Goal: Task Accomplishment & Management: Use online tool/utility

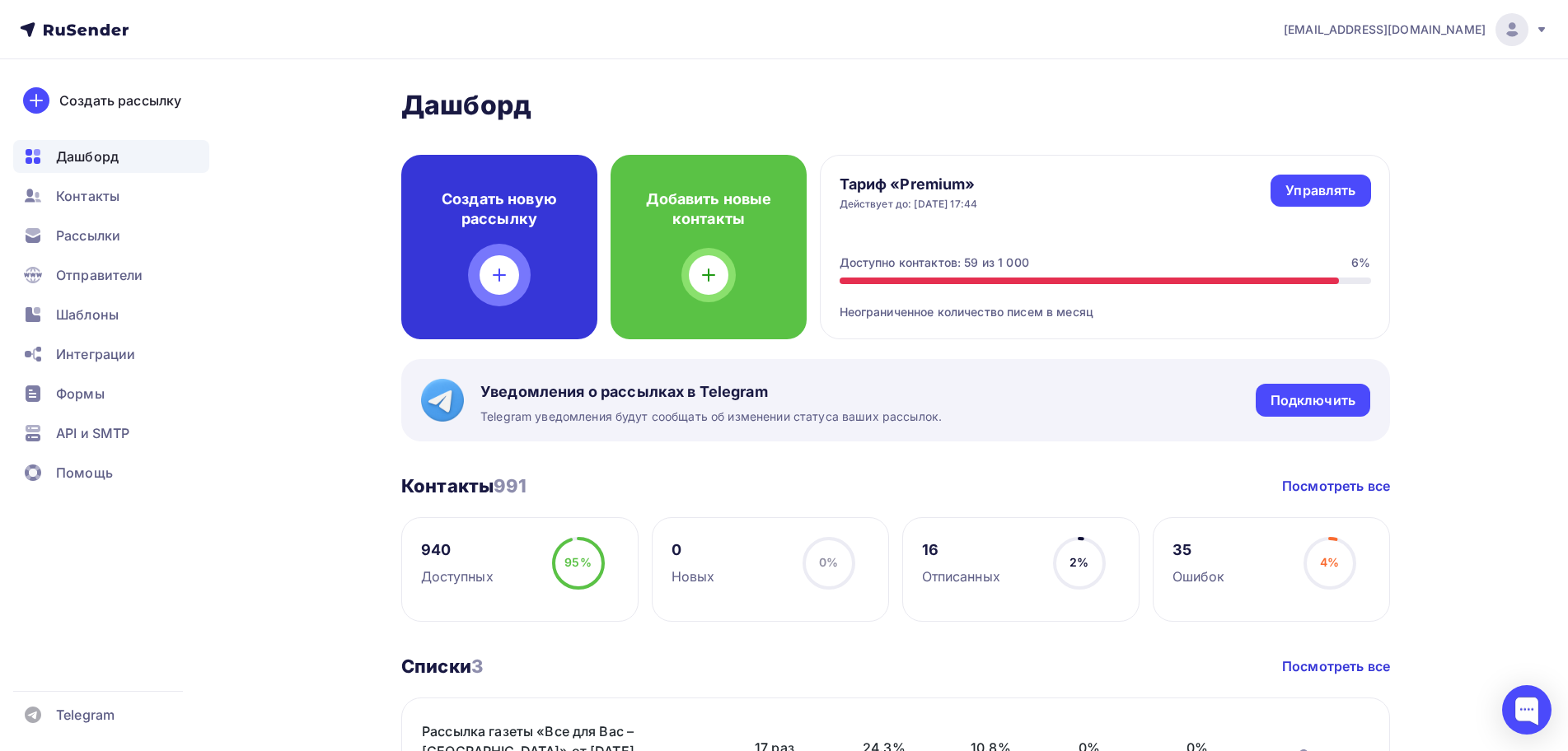
drag, startPoint x: 503, startPoint y: 248, endPoint x: 507, endPoint y: 258, distance: 10.8
click at [507, 258] on div "Создать новую рассылку" at bounding box center [499, 247] width 196 height 184
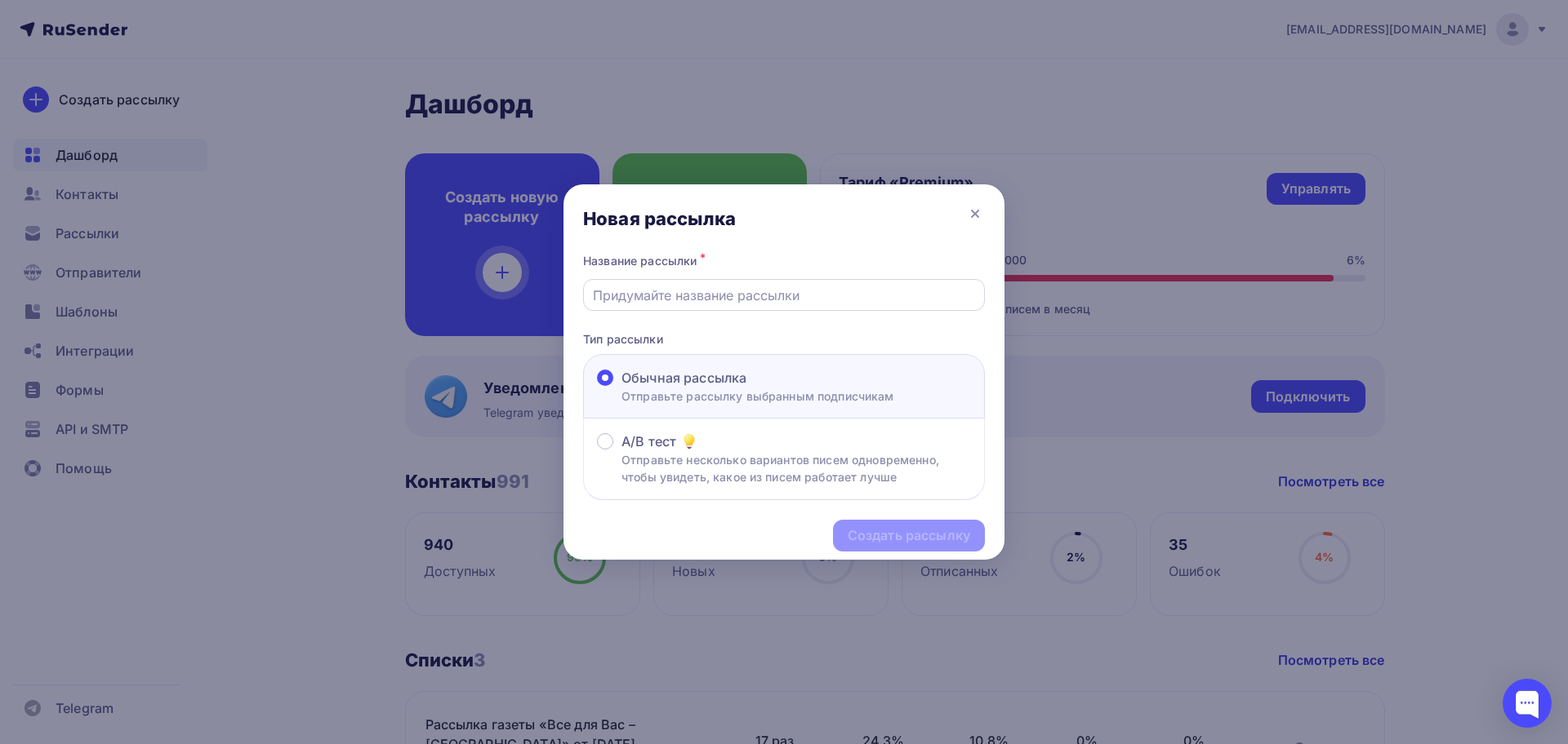
click at [682, 302] on input "text" at bounding box center [784, 295] width 383 height 20
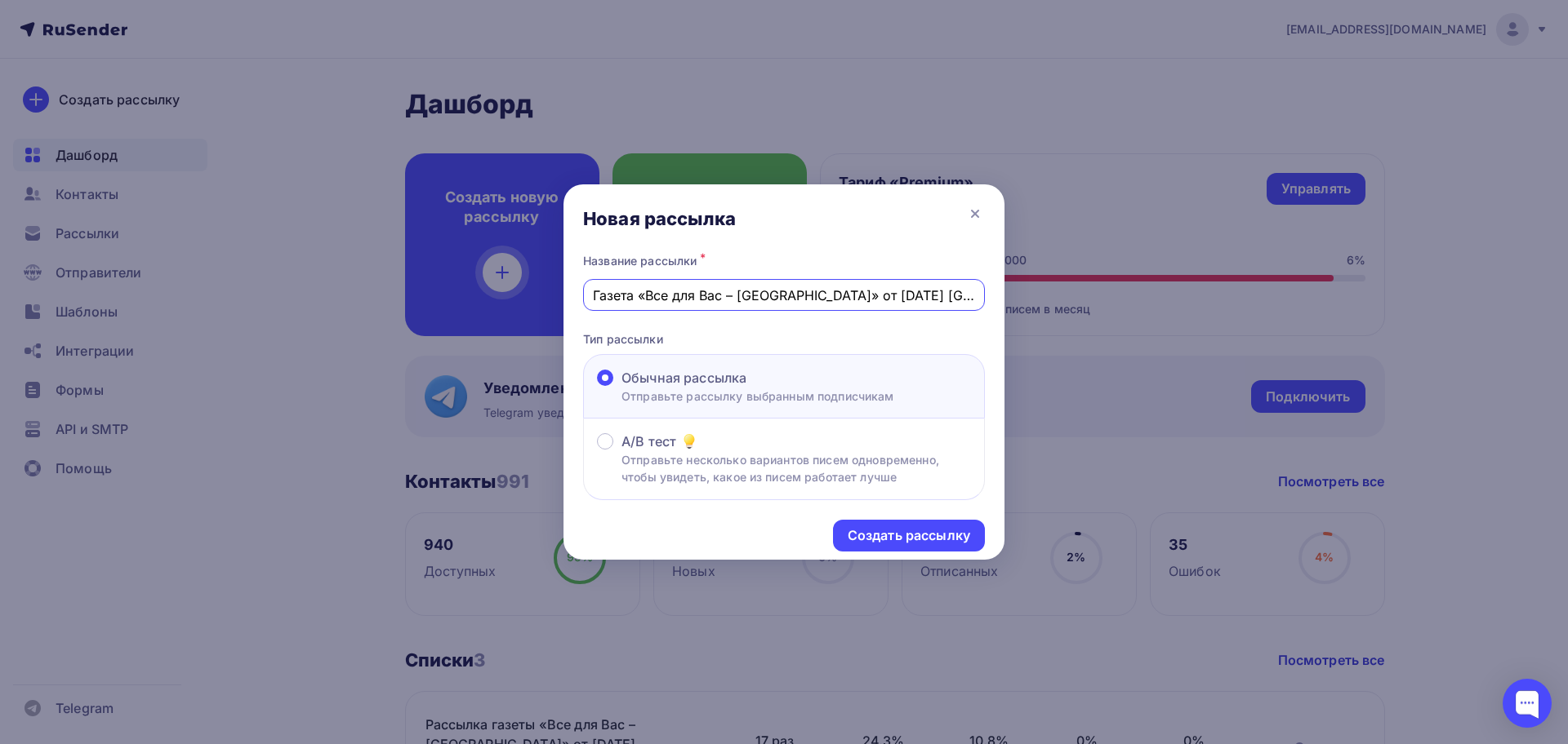
click at [921, 298] on input "Газета «Все для Вас – [GEOGRAPHIC_DATA]» от [DATE] [GEOGRAPHIC_DATA]" at bounding box center [784, 295] width 383 height 20
type input "Газета «Все для Вас – [GEOGRAPHIC_DATA]» от [DATE] [GEOGRAPHIC_DATA]"
click at [886, 533] on div "Создать рассылку" at bounding box center [909, 536] width 122 height 19
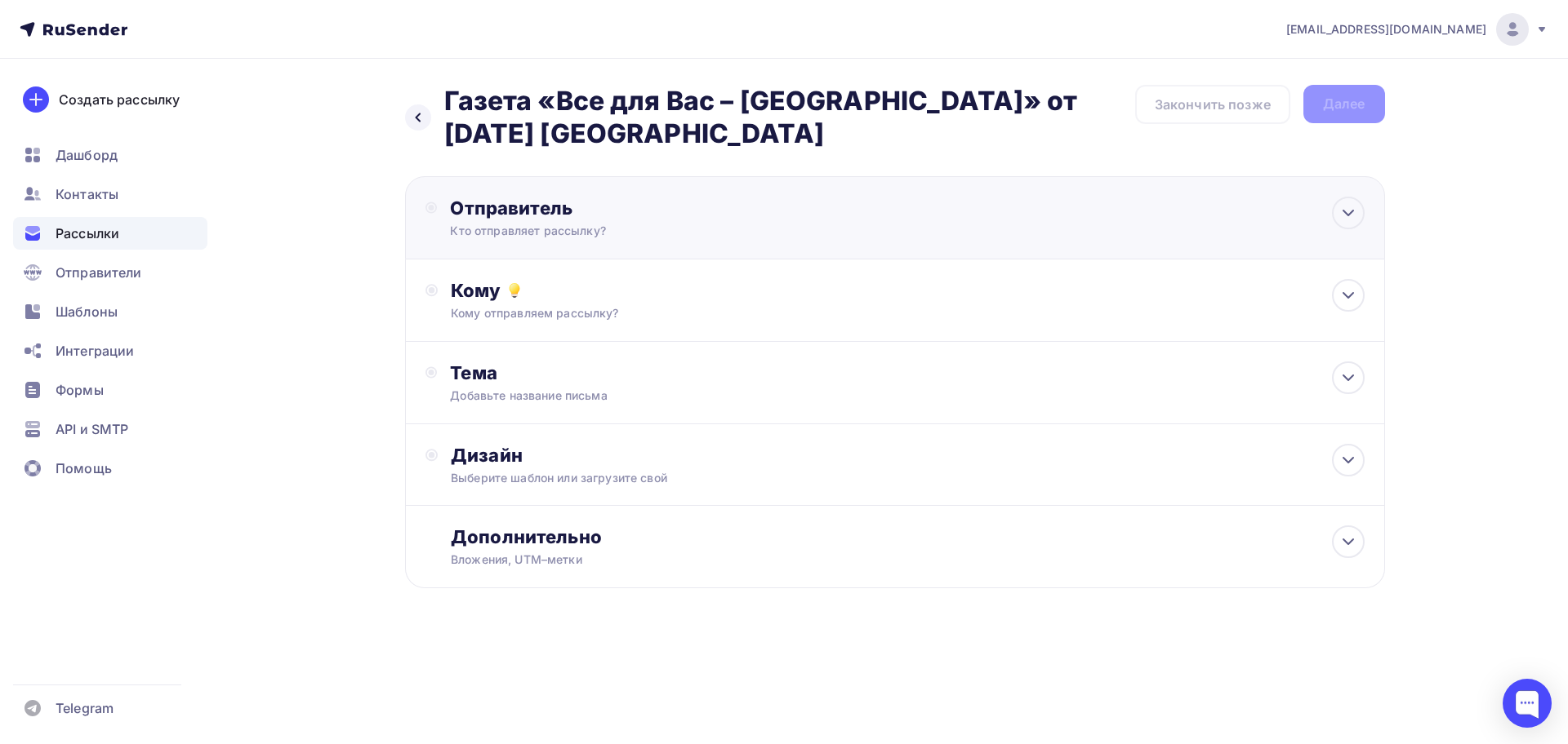
click at [553, 211] on div "Отправитель" at bounding box center [626, 208] width 354 height 23
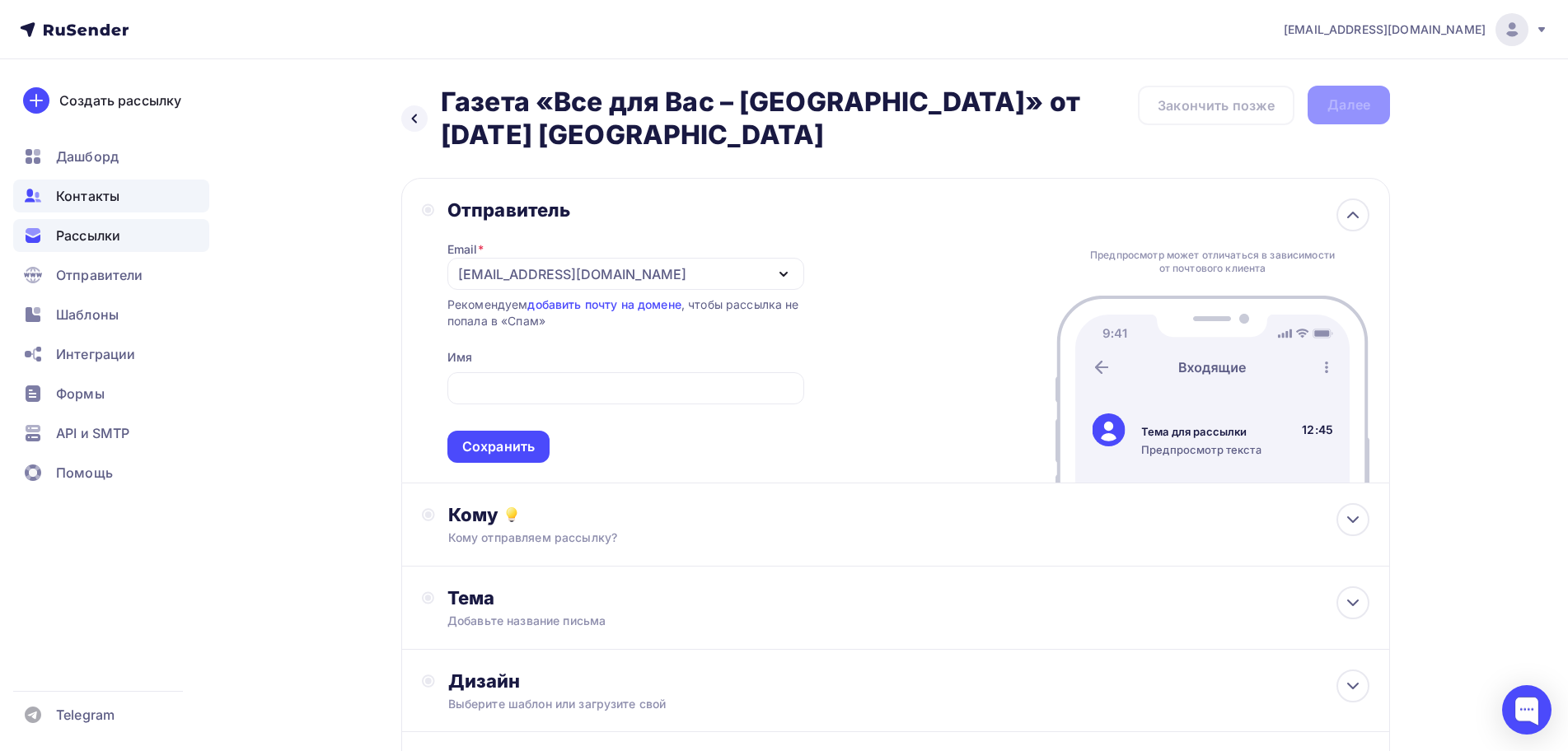
click at [105, 201] on span "Контакты" at bounding box center [87, 195] width 63 height 20
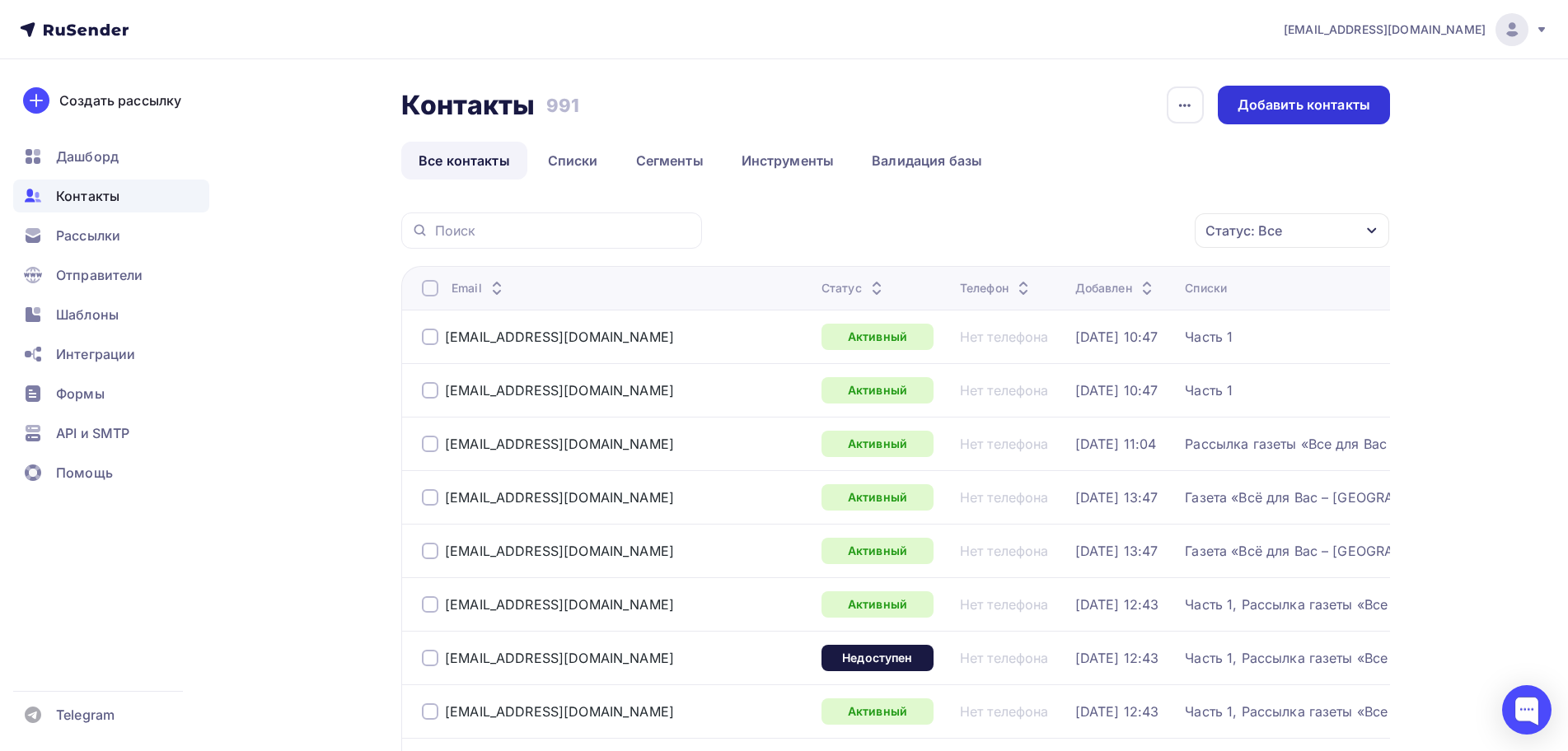
click at [1272, 95] on div "Добавить контакты" at bounding box center [1303, 105] width 133 height 19
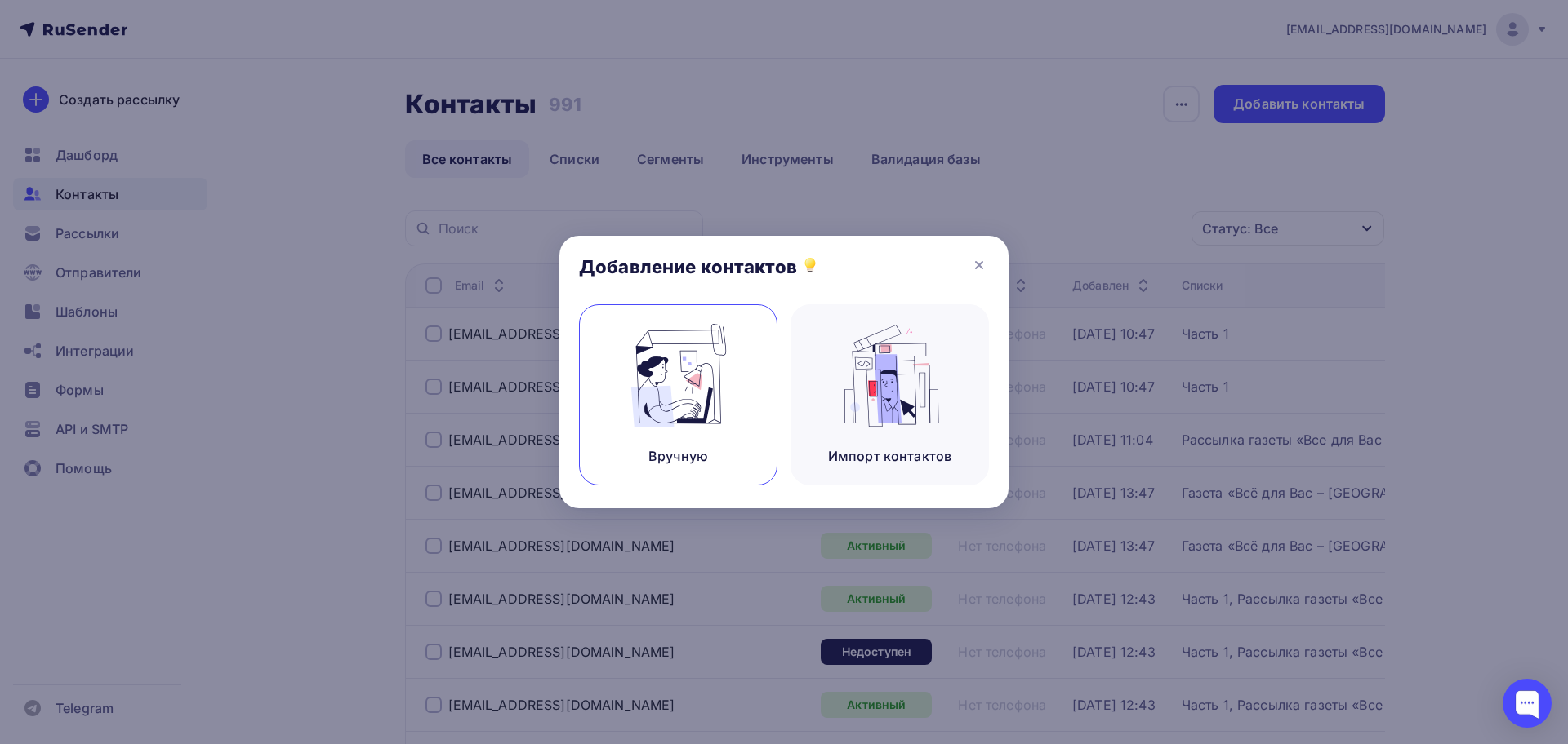
click at [686, 398] on img at bounding box center [678, 375] width 110 height 103
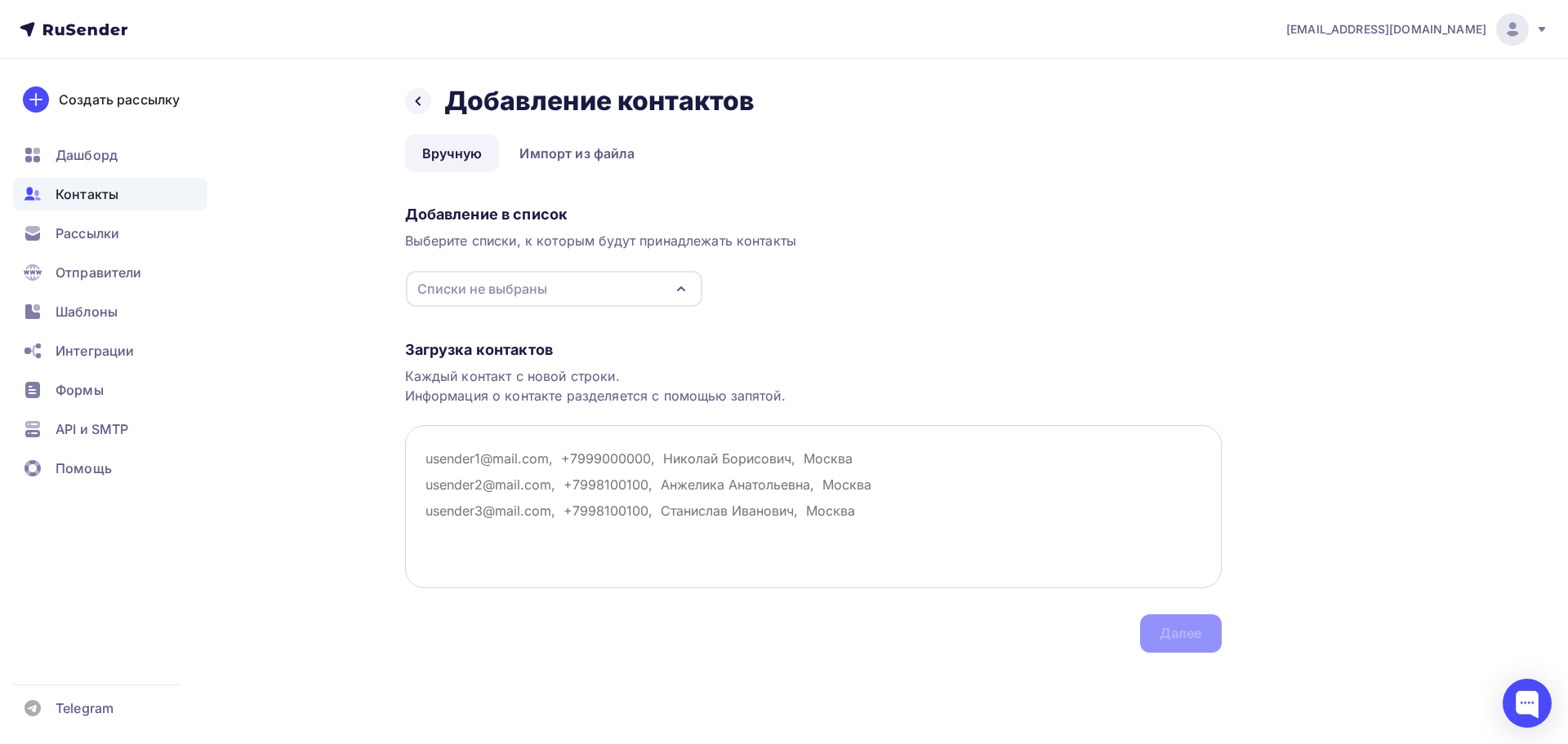
drag, startPoint x: 516, startPoint y: 455, endPoint x: 512, endPoint y: 467, distance: 12.6
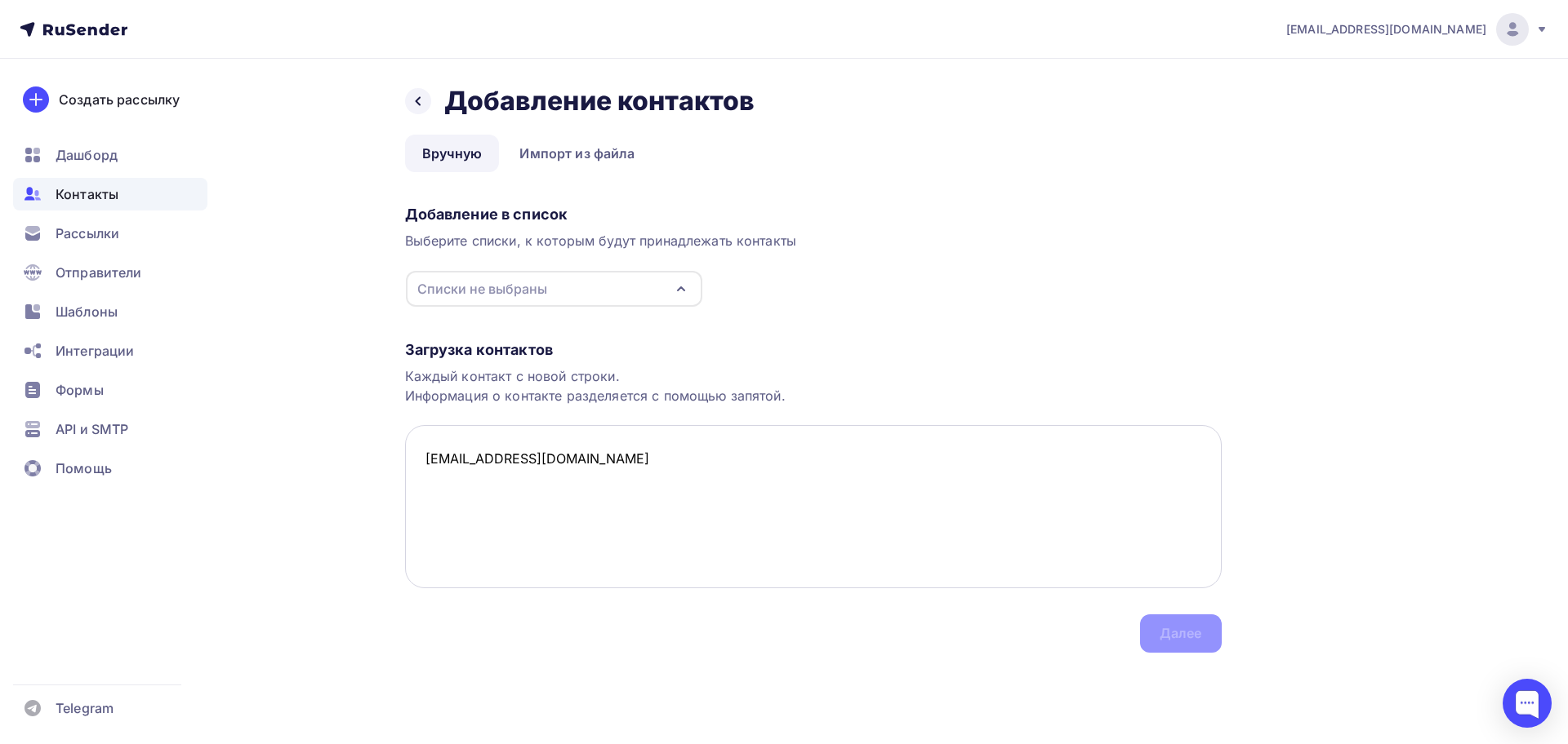
click at [424, 460] on textarea "[EMAIL_ADDRESS][DOMAIN_NAME]" at bounding box center [813, 507] width 817 height 163
click at [630, 467] on textarea "[EMAIL_ADDRESS][DOMAIN_NAME]" at bounding box center [813, 507] width 817 height 163
click at [669, 282] on div "Списки не выбраны" at bounding box center [554, 289] width 297 height 36
type textarea "[EMAIL_ADDRESS][DOMAIN_NAME]"
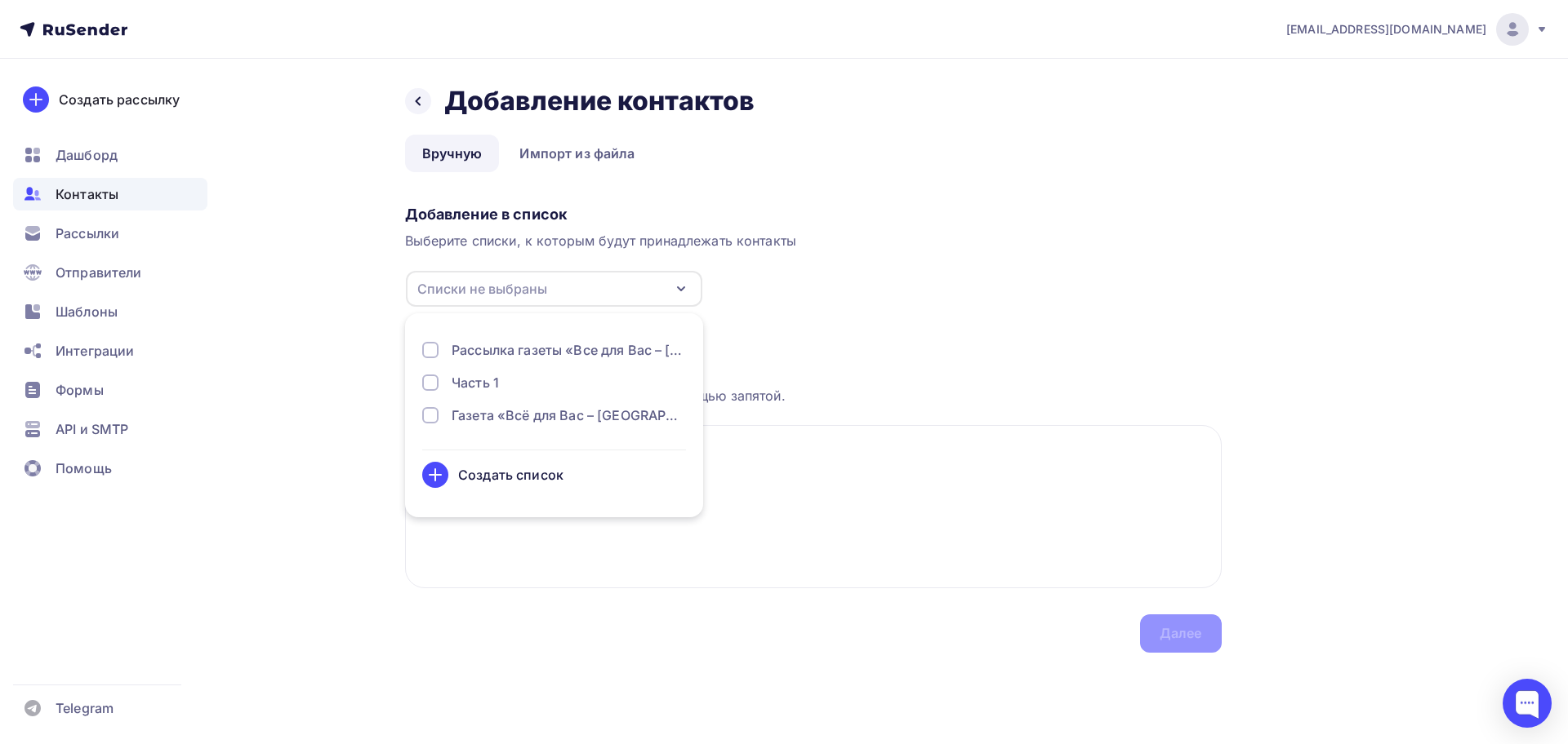
click at [429, 382] on div at bounding box center [430, 382] width 16 height 16
click at [1189, 620] on div "Далее" at bounding box center [1180, 634] width 82 height 38
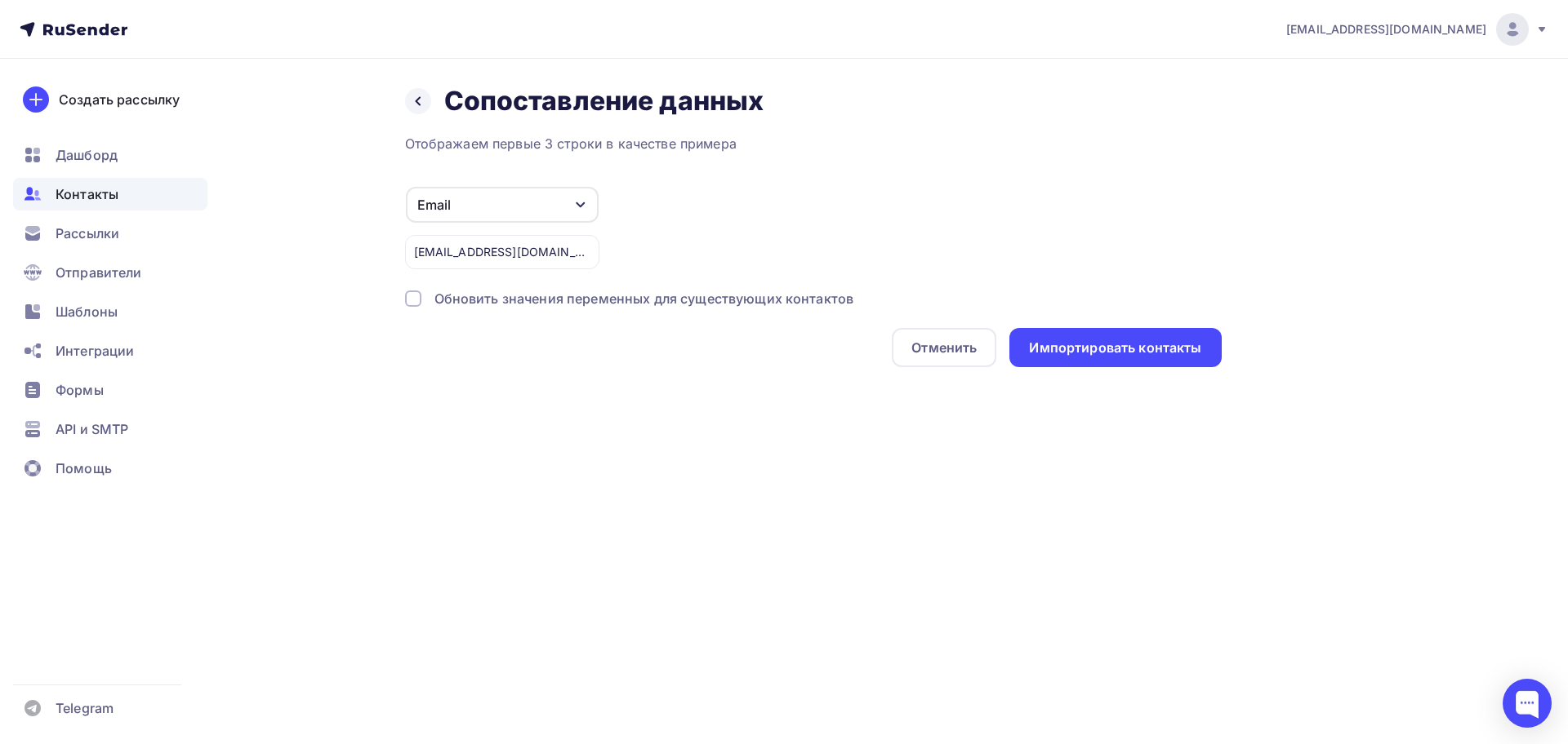
click at [580, 199] on icon "button" at bounding box center [580, 204] width 13 height 13
click at [732, 210] on div "Email Игнорировать Имя Телефон Создать поле [EMAIL_ADDRESS][DOMAIN_NAME]" at bounding box center [813, 228] width 817 height 83
click at [1068, 334] on div "Импортировать контакты" at bounding box center [1115, 347] width 212 height 39
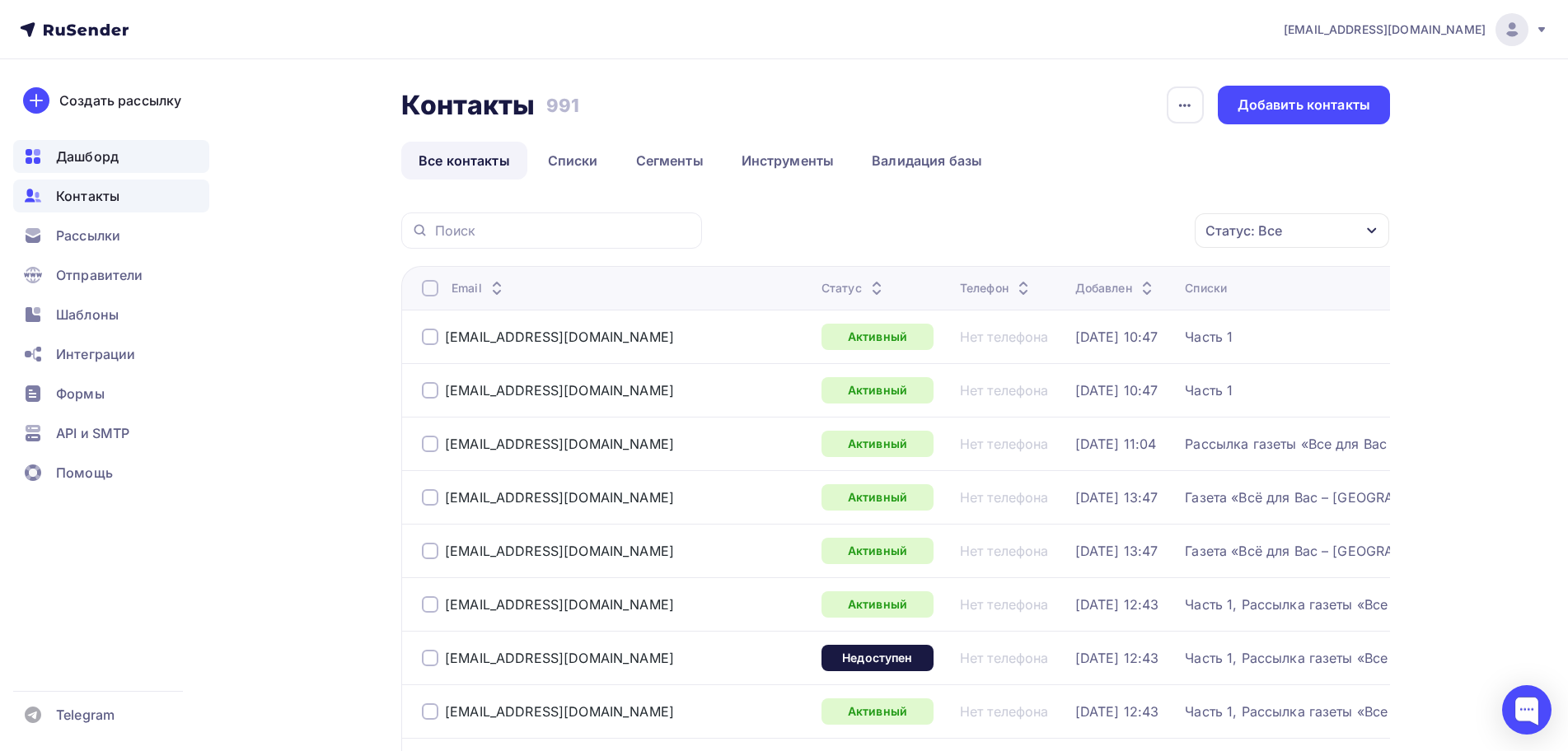
click at [94, 162] on span "Дашборд" at bounding box center [87, 156] width 63 height 20
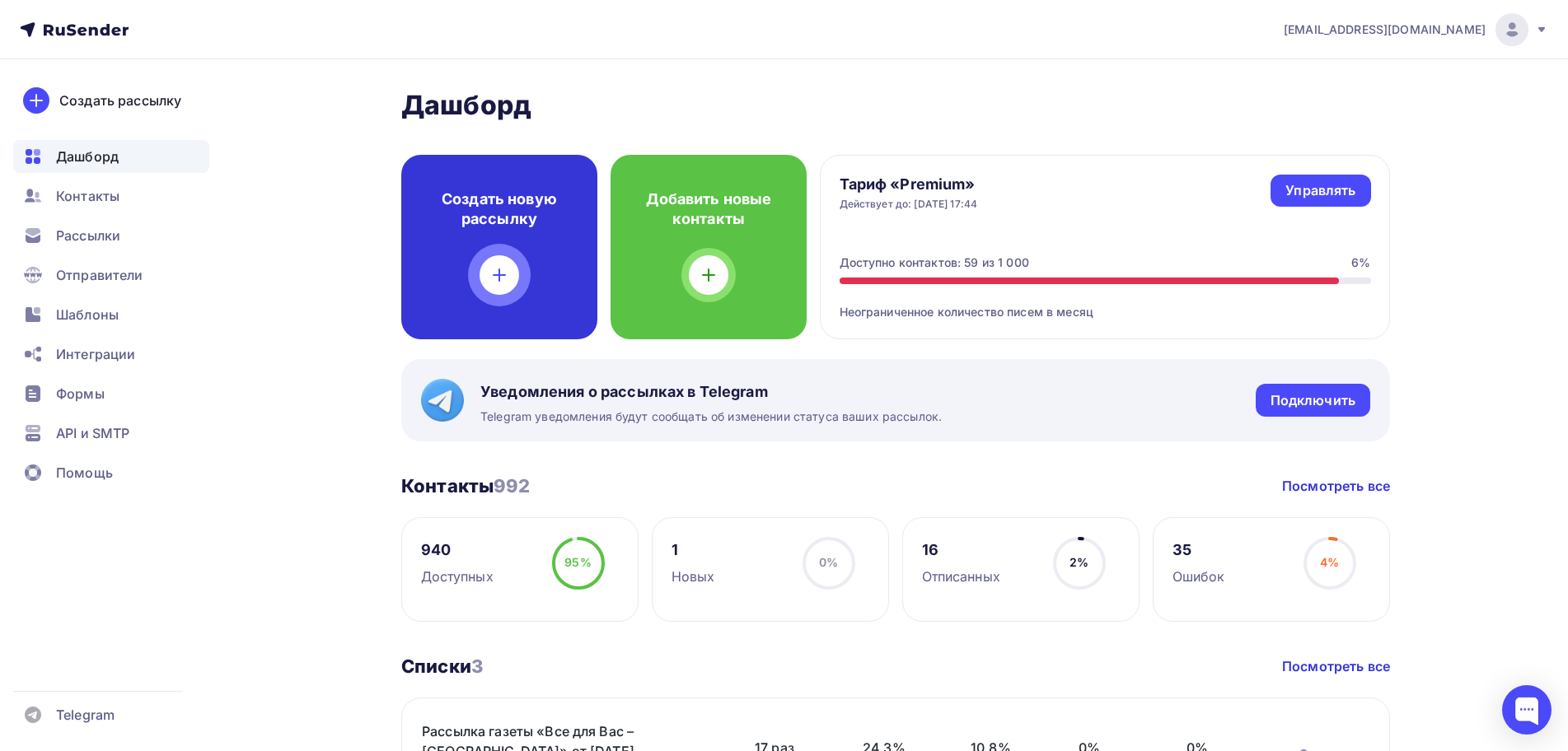
click at [472, 278] on div "Создать новую рассылку" at bounding box center [499, 247] width 196 height 184
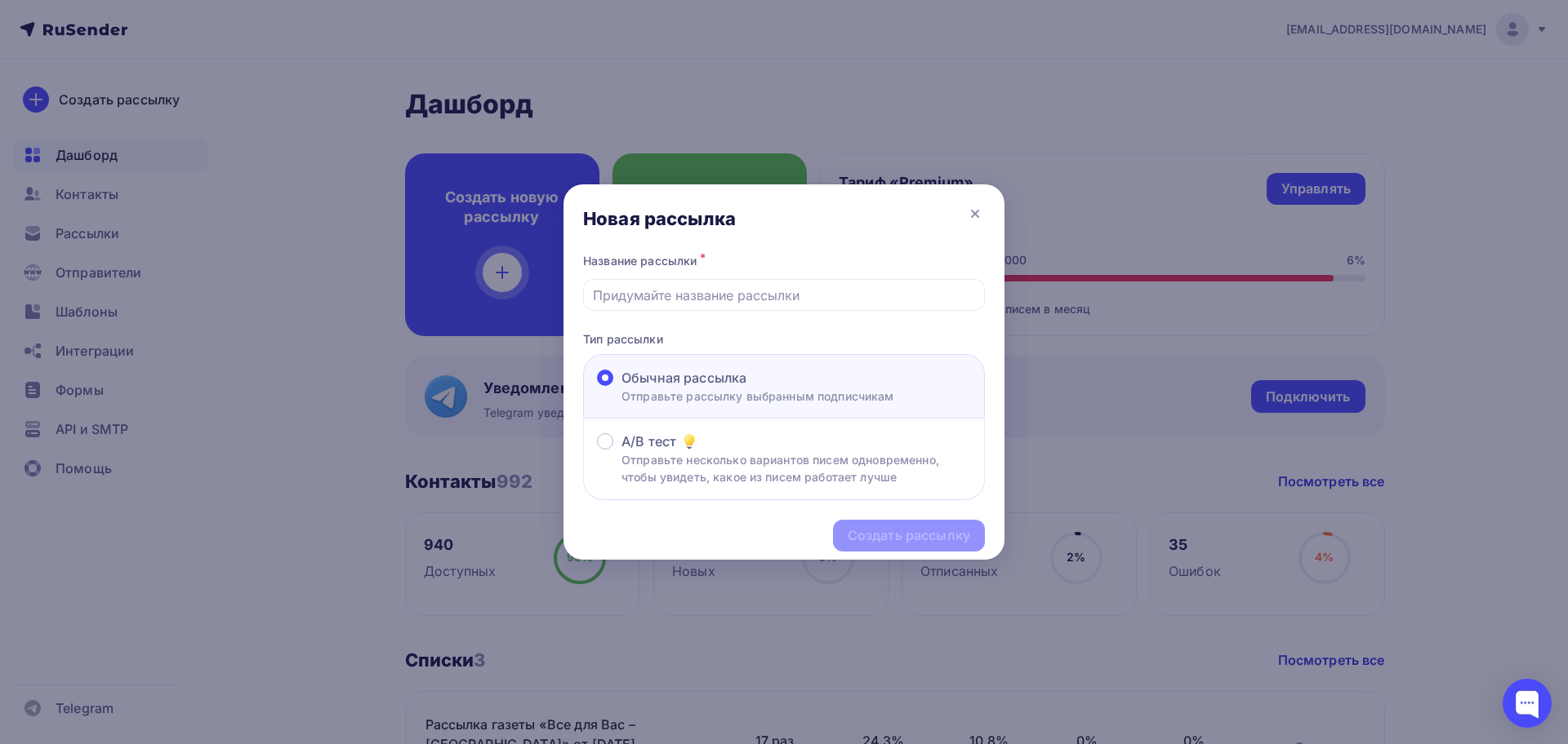
drag, startPoint x: 649, startPoint y: 290, endPoint x: 637, endPoint y: 312, distance: 25.1
click at [637, 312] on div "Название рассылки * Тип рассылки Обычная рассылка Отправьте рассылку выбранным …" at bounding box center [784, 375] width 441 height 251
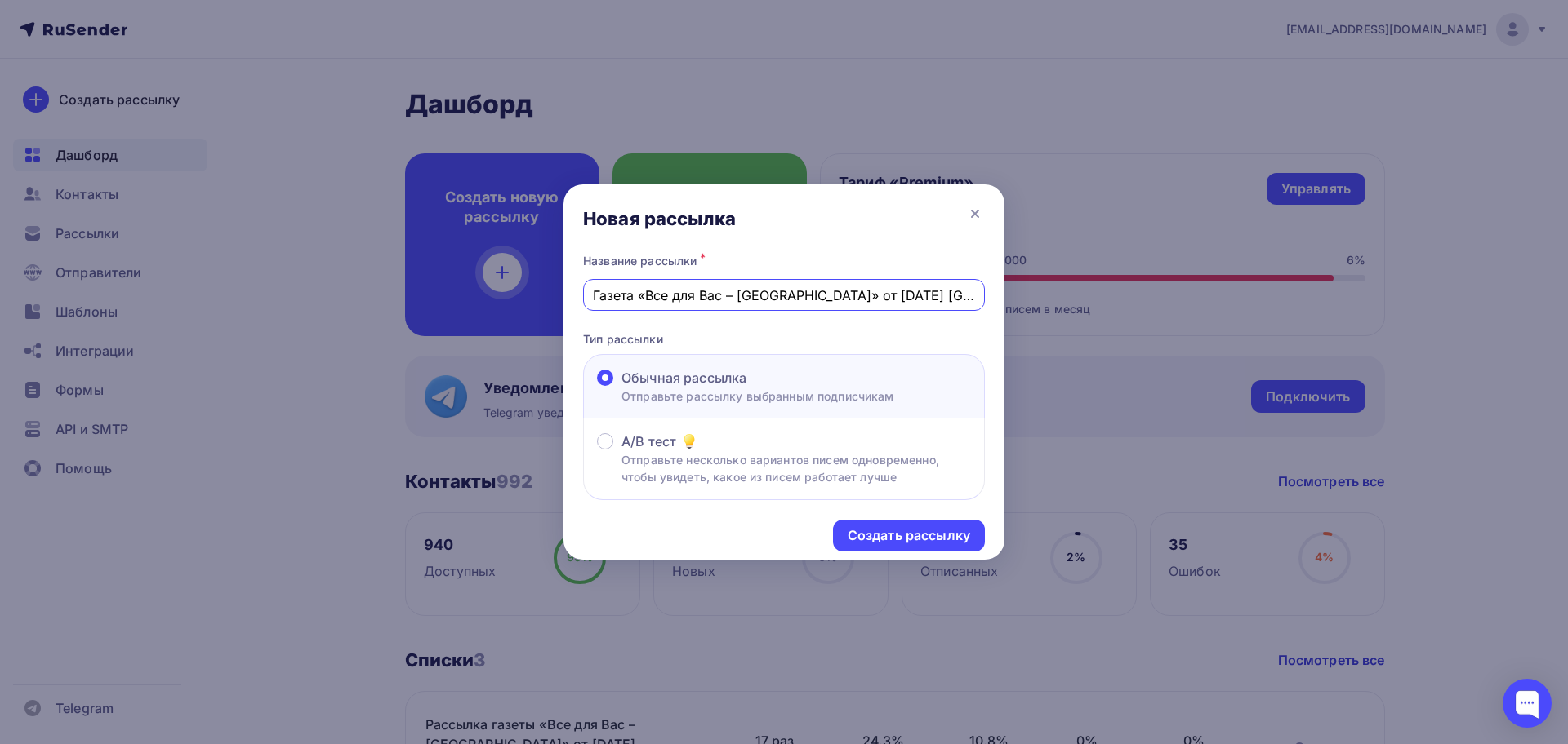
click at [916, 294] on input "Газета «Все для Вас – [GEOGRAPHIC_DATA]» от [DATE] [GEOGRAPHIC_DATA]" at bounding box center [784, 295] width 383 height 20
click at [920, 292] on input "Газета «Все для Вас – [GEOGRAPHIC_DATA]» от [DATE] [GEOGRAPHIC_DATA]" at bounding box center [784, 295] width 383 height 20
type input "Газета «Все для Вас – [GEOGRAPHIC_DATA]» от 101.09.2025 г. [GEOGRAPHIC_DATA]"
click at [953, 533] on div "Создать рассылку" at bounding box center [909, 536] width 122 height 19
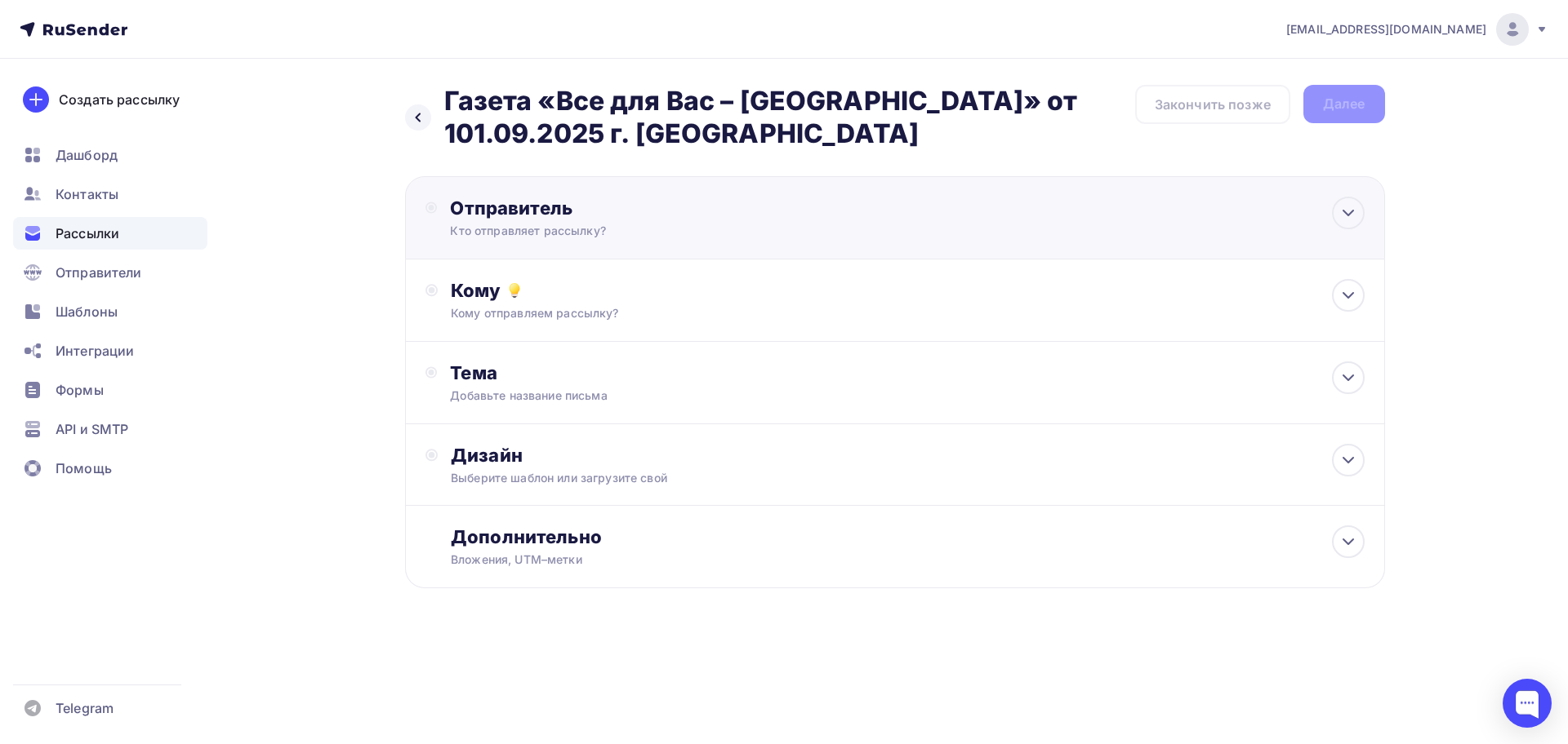
click at [644, 220] on div "Отправитель Кто отправляет рассылку? Email * [EMAIL_ADDRESS][DOMAIN_NAME] [EMAI…" at bounding box center [626, 218] width 354 height 42
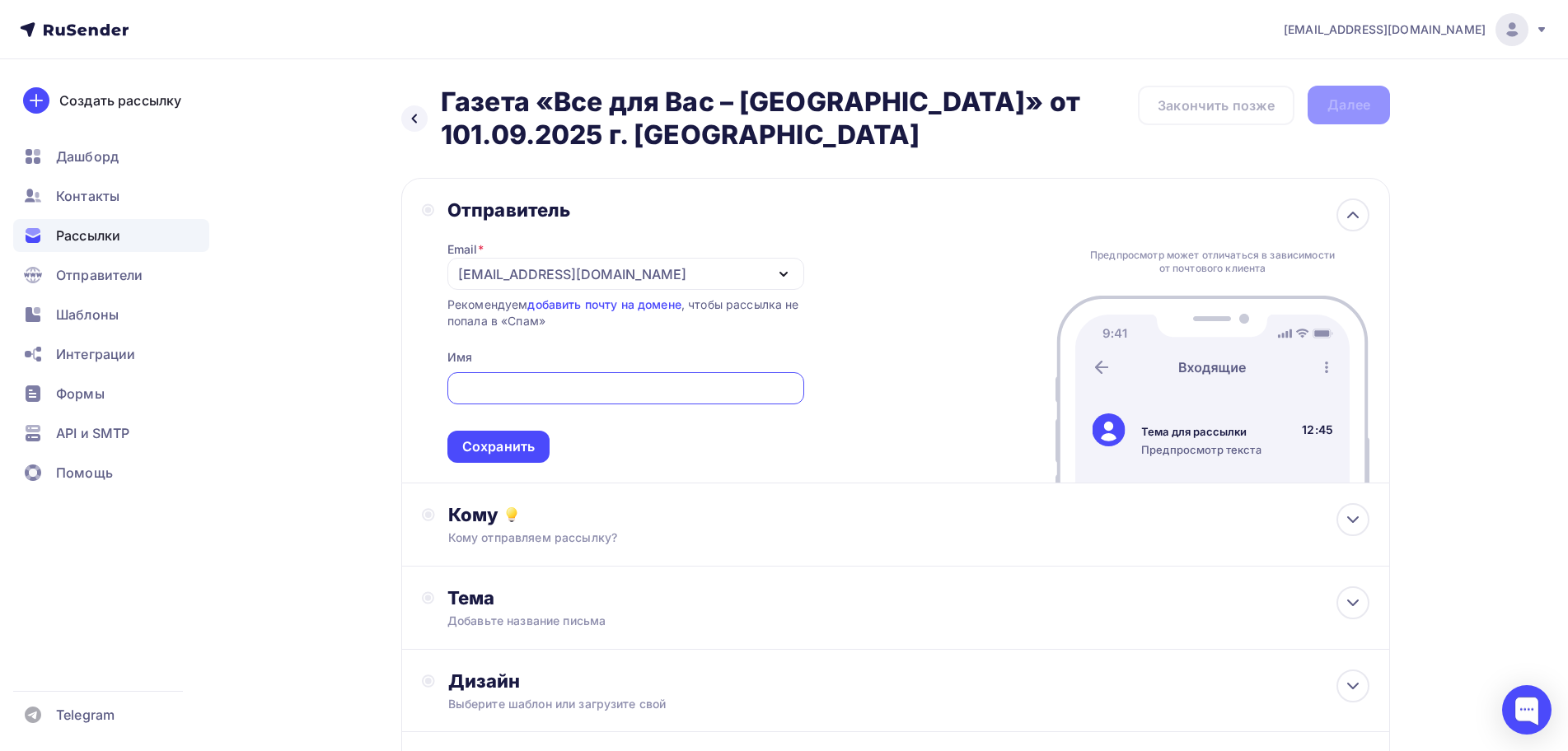
click at [677, 272] on div "[EMAIL_ADDRESS][DOMAIN_NAME]" at bounding box center [626, 273] width 357 height 32
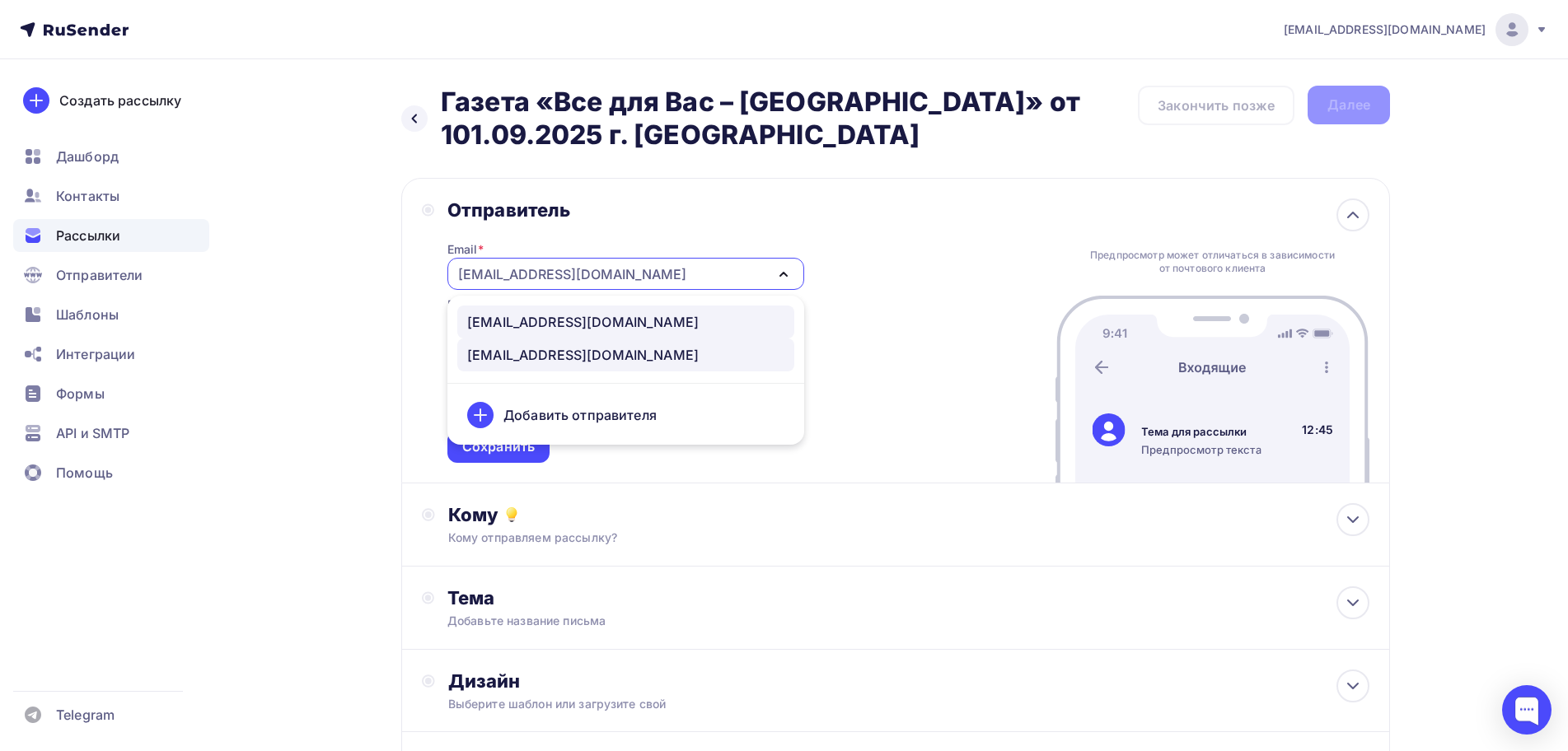
click at [617, 320] on div "[EMAIL_ADDRESS][DOMAIN_NAME]" at bounding box center [626, 321] width 317 height 20
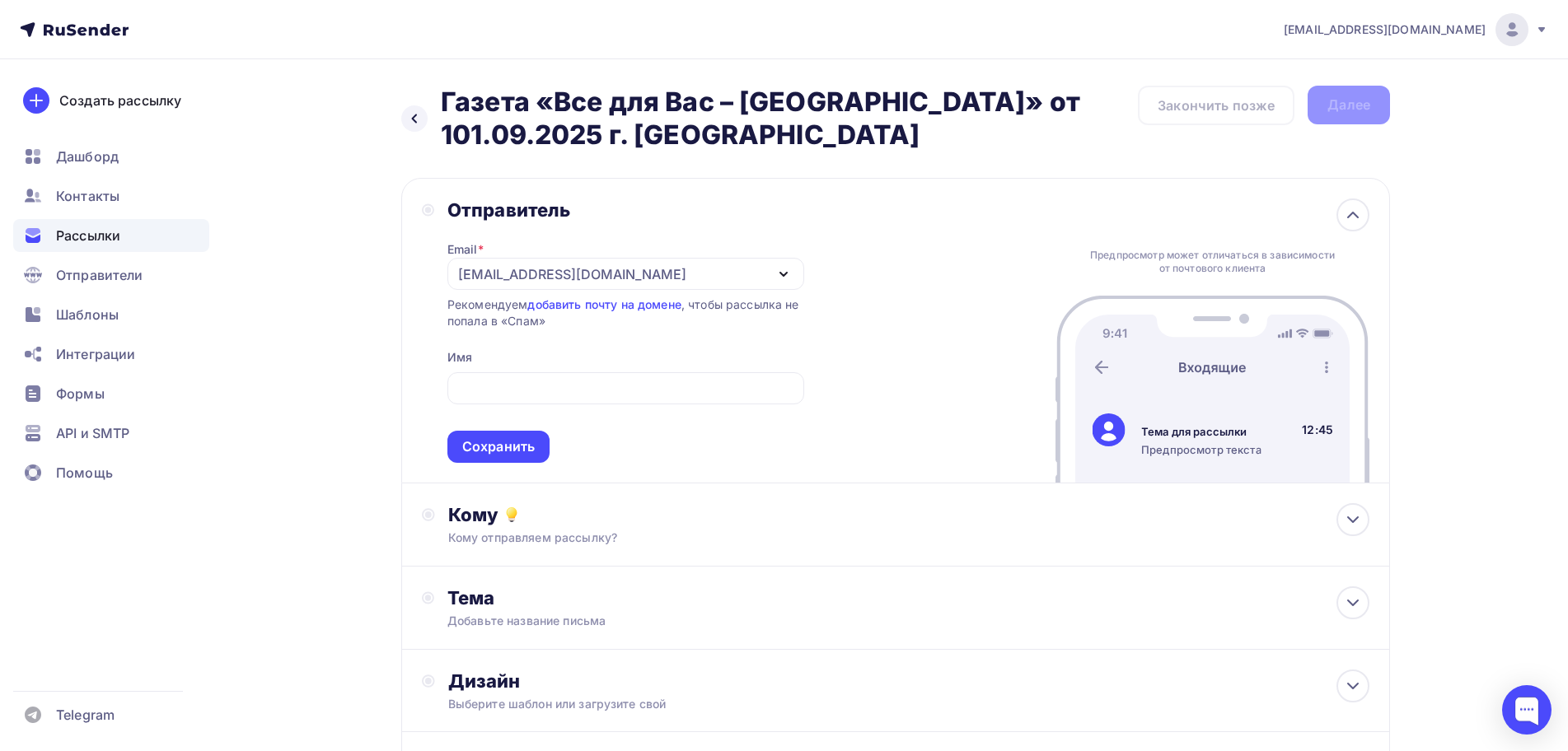
click at [623, 352] on div "Email * [EMAIL_ADDRESS][DOMAIN_NAME] [EMAIL_ADDRESS][DOMAIN_NAME] [EMAIL_ADDRES…" at bounding box center [626, 342] width 357 height 242
click at [624, 387] on input "text" at bounding box center [625, 388] width 338 height 20
click at [606, 387] on input "Газета «Все для вас - подмосковье»" at bounding box center [625, 388] width 338 height 20
type input "Газета «Все для вас - Подмосковье»"
click at [520, 436] on div "Сохранить" at bounding box center [498, 447] width 102 height 32
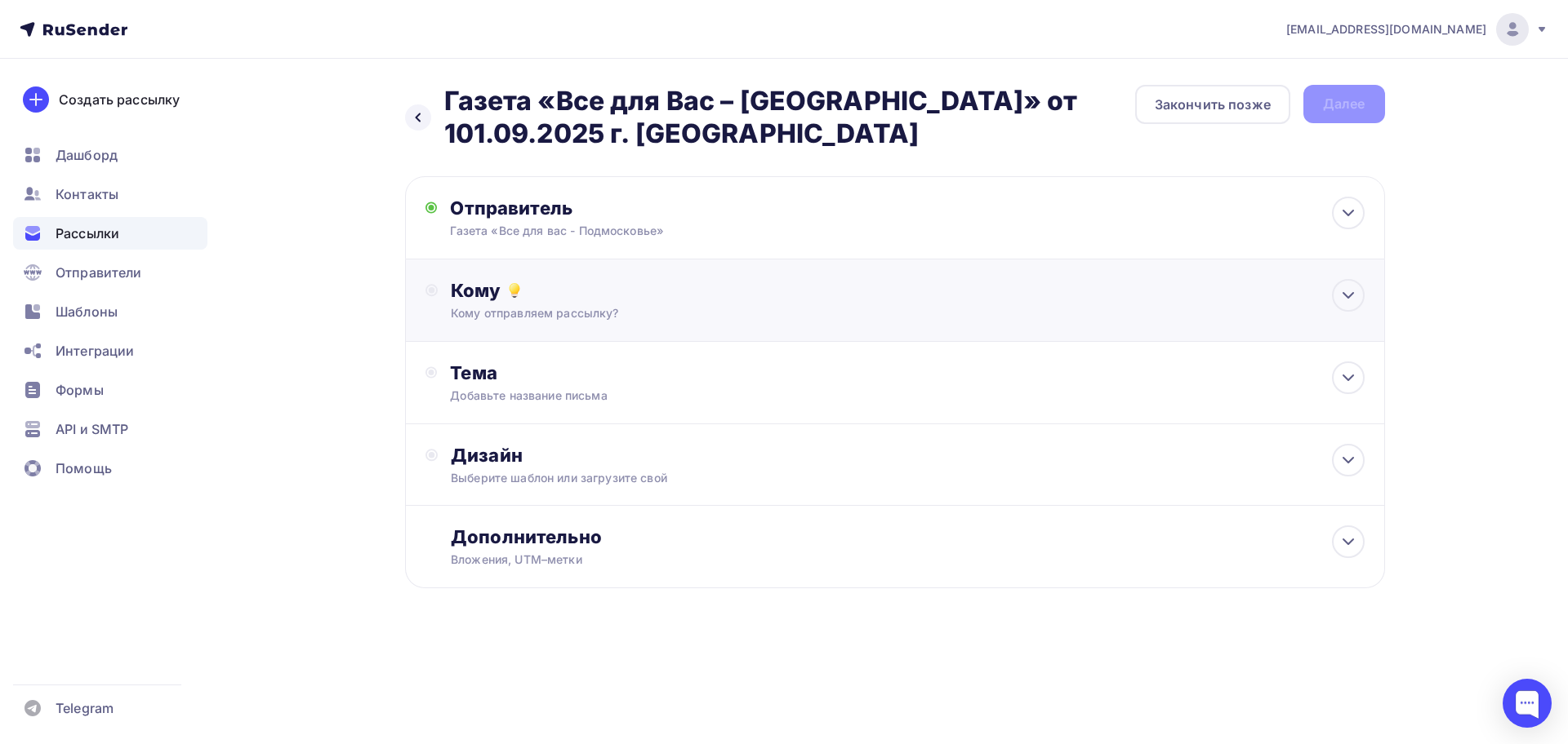
click at [527, 310] on div "Кому отправляем рассылку?" at bounding box center [862, 313] width 823 height 16
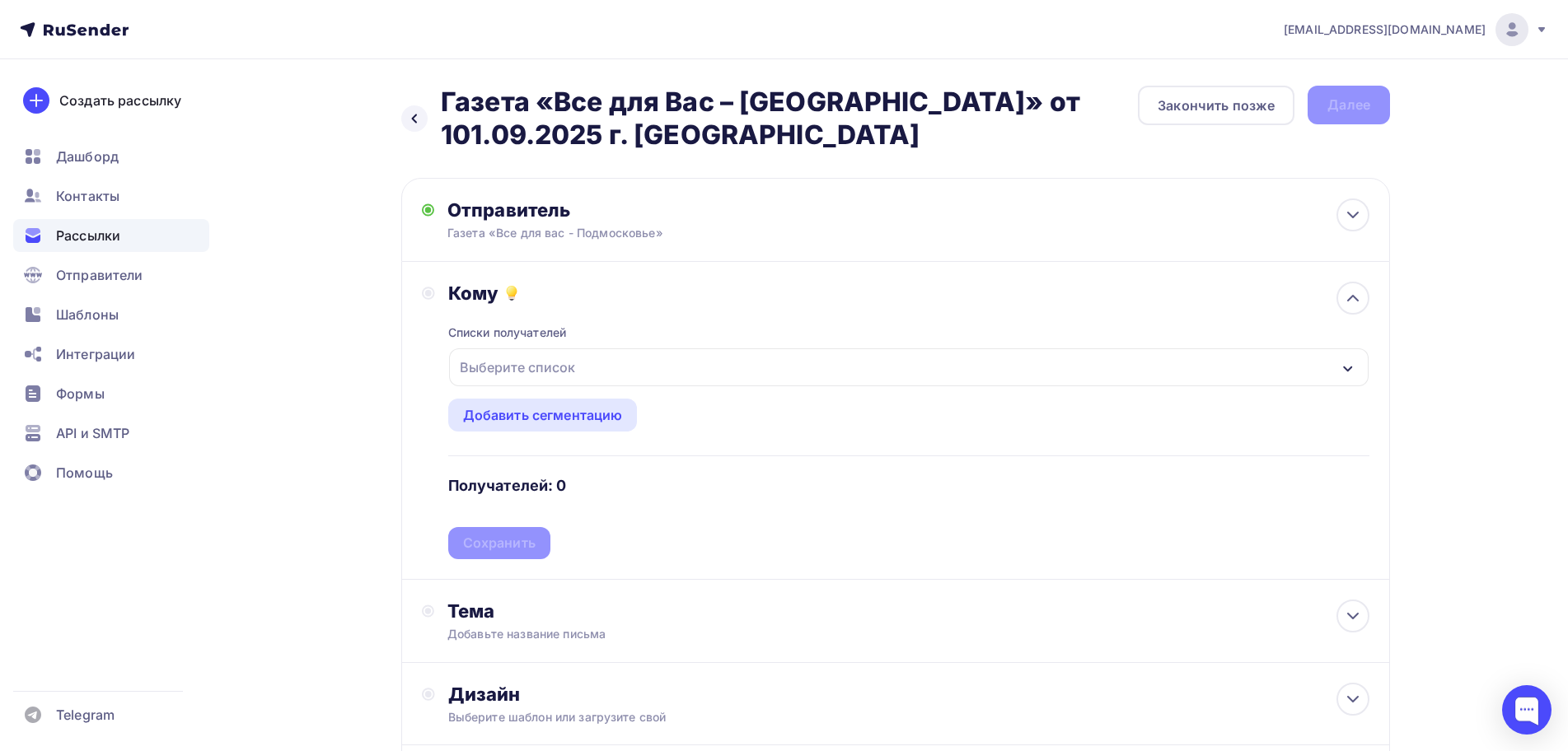
click at [539, 368] on div "Выберите список" at bounding box center [517, 367] width 129 height 30
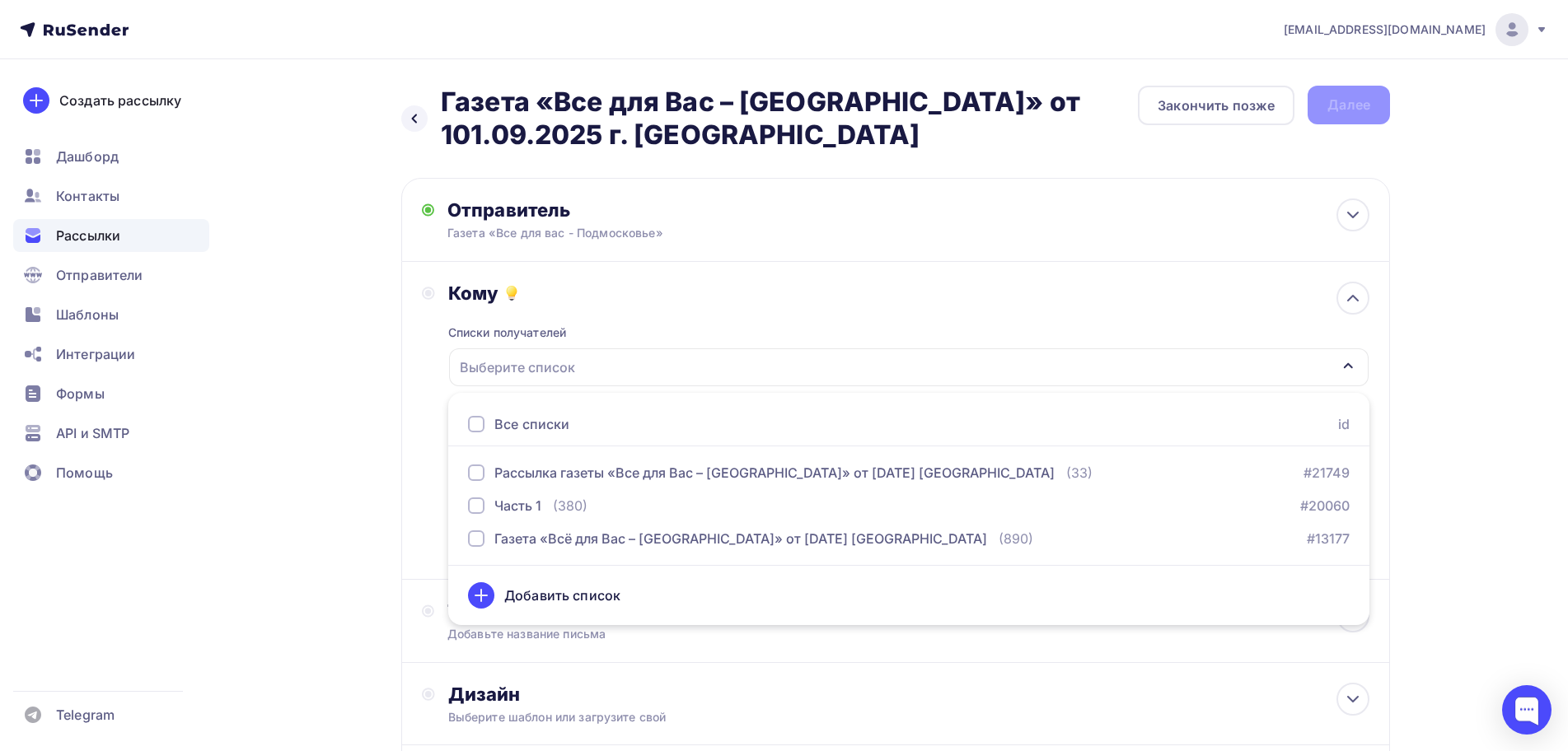
click at [505, 418] on div "Все списки" at bounding box center [532, 424] width 75 height 20
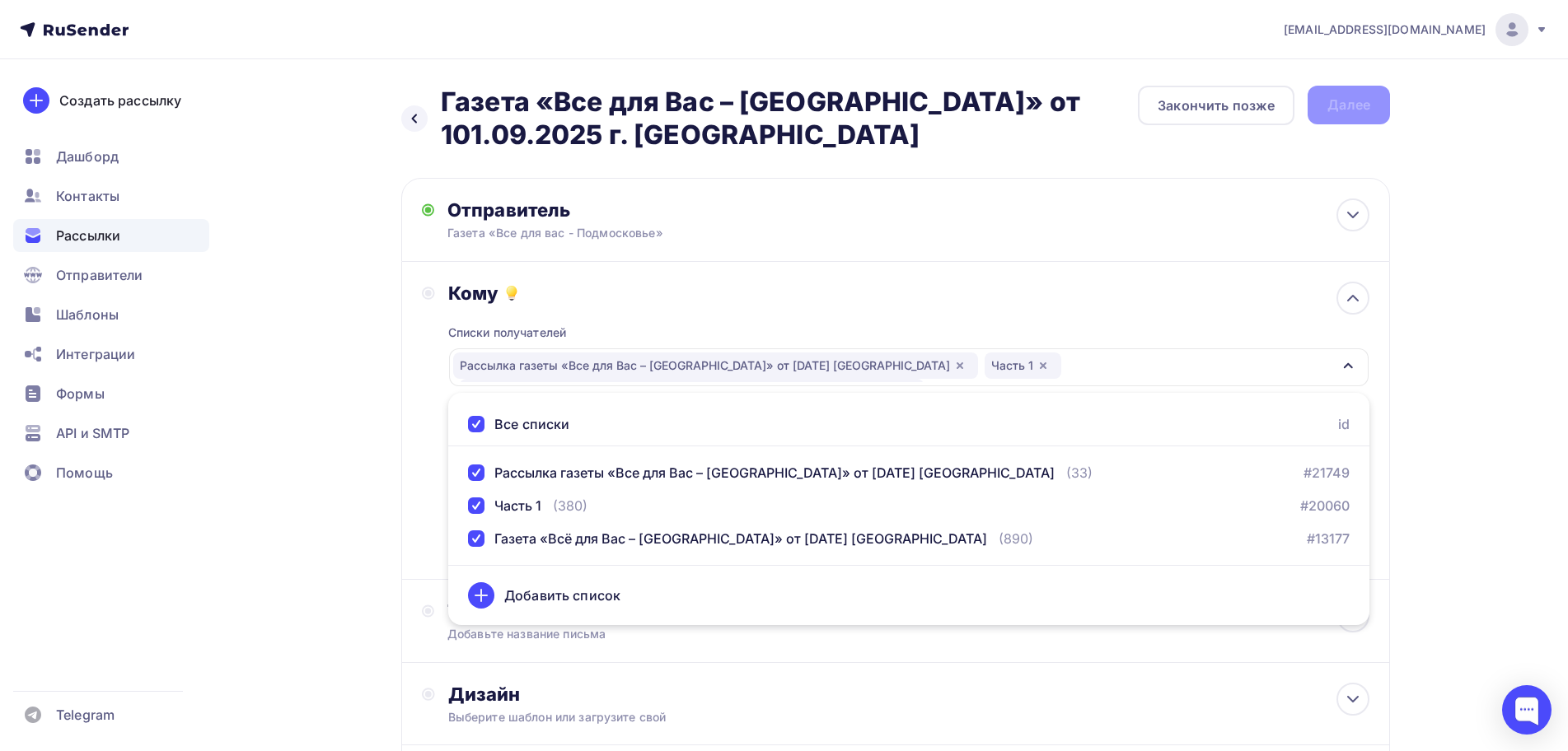
click at [390, 609] on div "Назад Газета «Все для Вас – [GEOGRAPHIC_DATA]» от 101.09.2025 г. [GEOGRAPHIC_DA…" at bounding box center [784, 496] width 1350 height 875
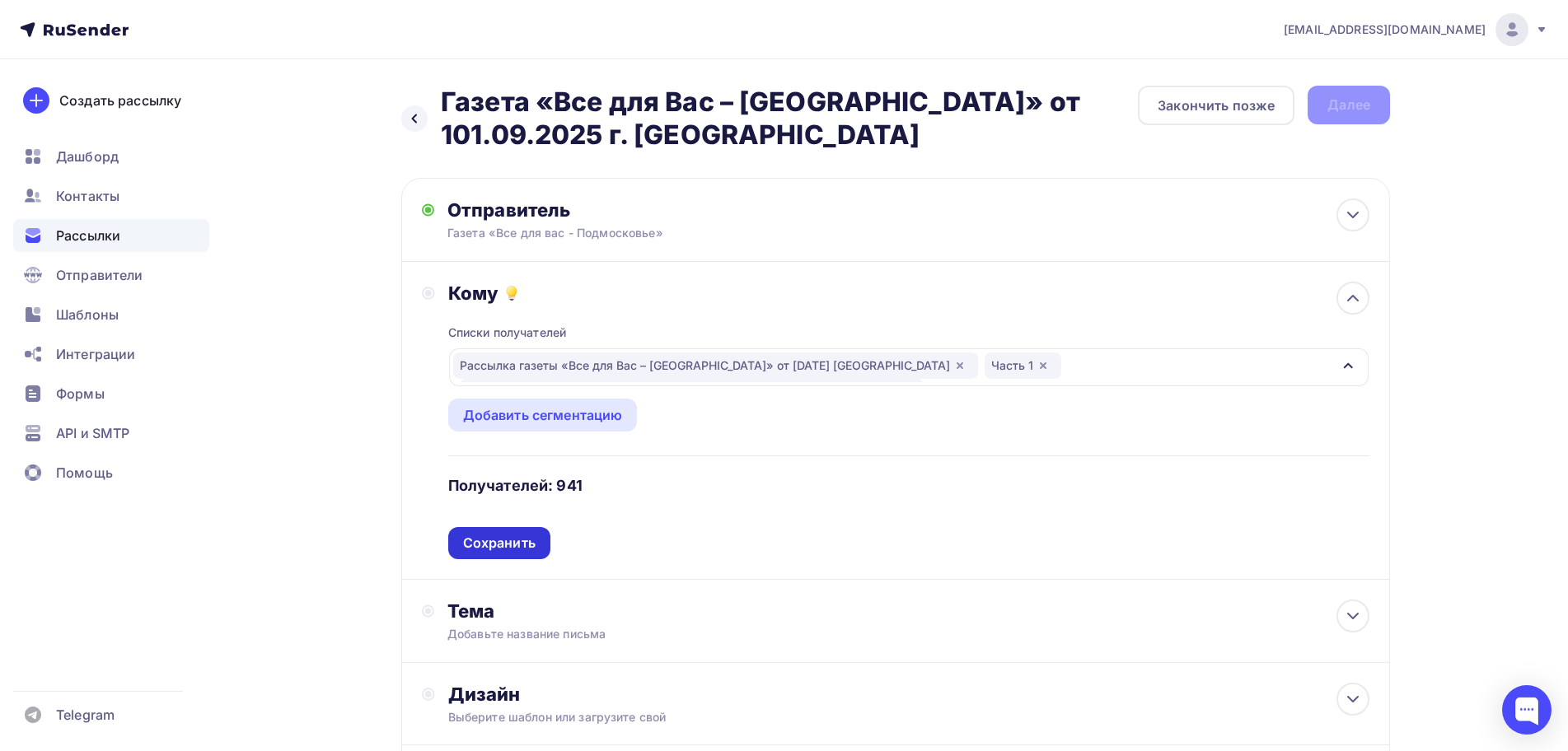
click at [498, 545] on div "Сохранить" at bounding box center [499, 544] width 73 height 19
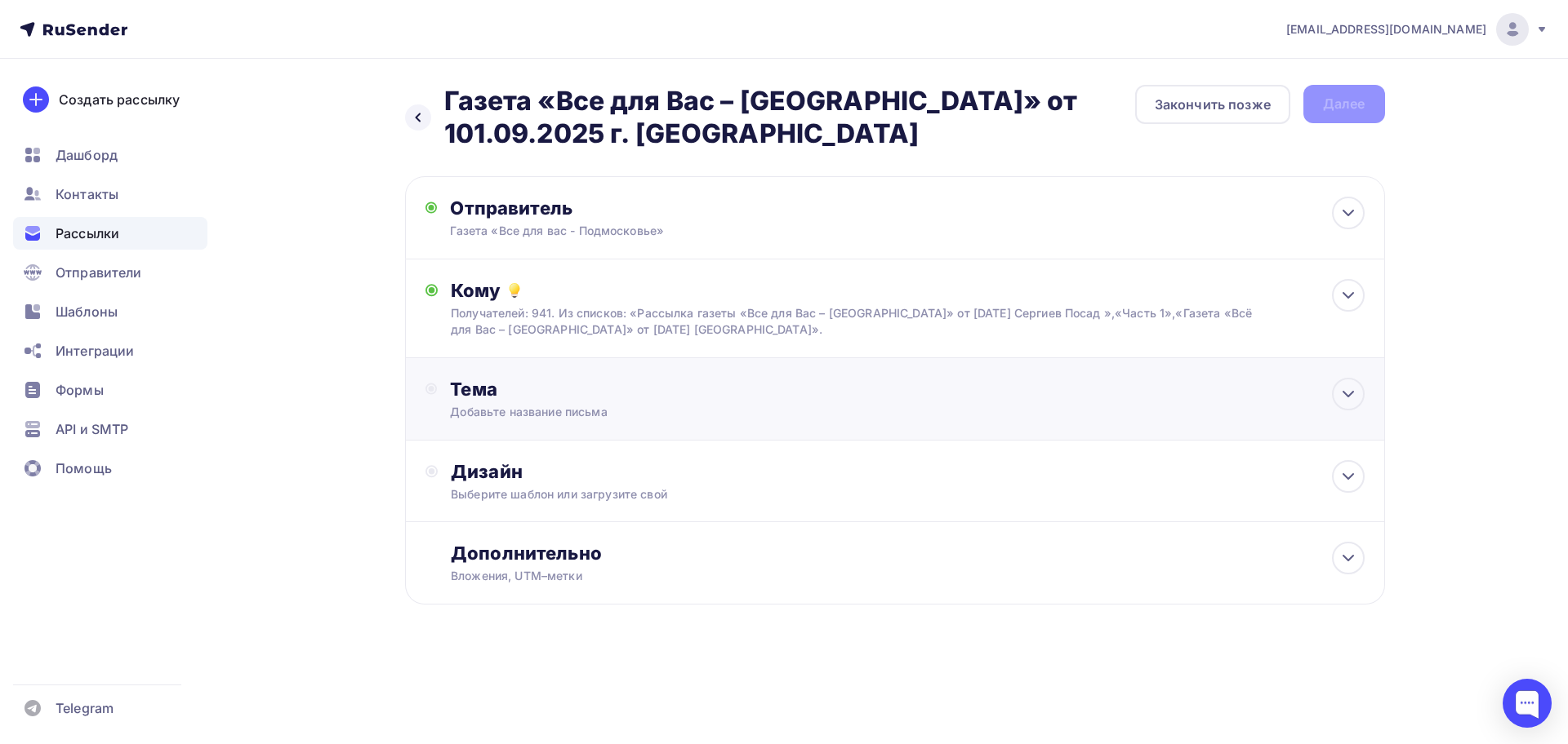
click at [511, 413] on div "Добавьте название письма" at bounding box center [595, 412] width 291 height 16
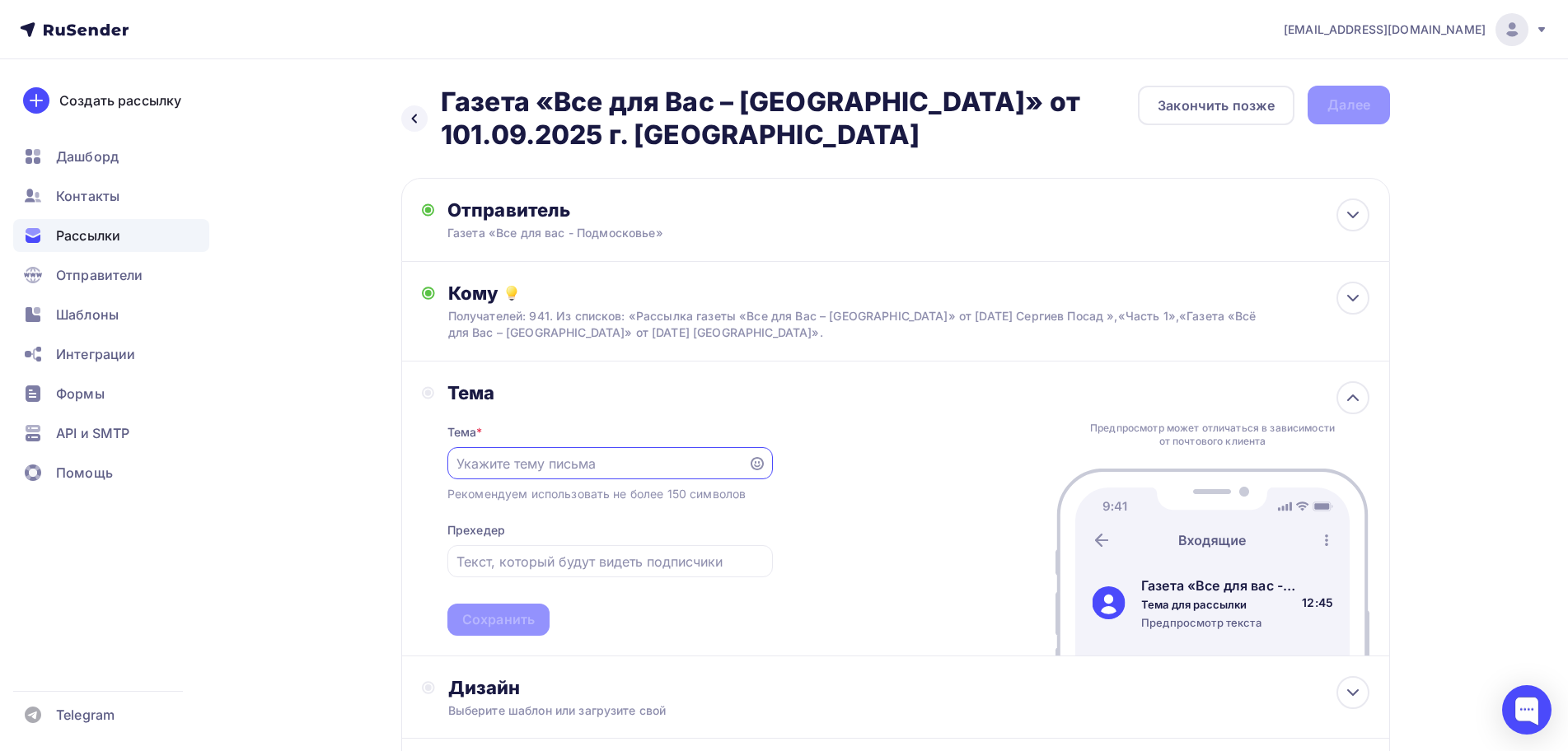
click at [755, 471] on div at bounding box center [610, 463] width 326 height 32
click at [759, 461] on icon at bounding box center [756, 463] width 13 height 13
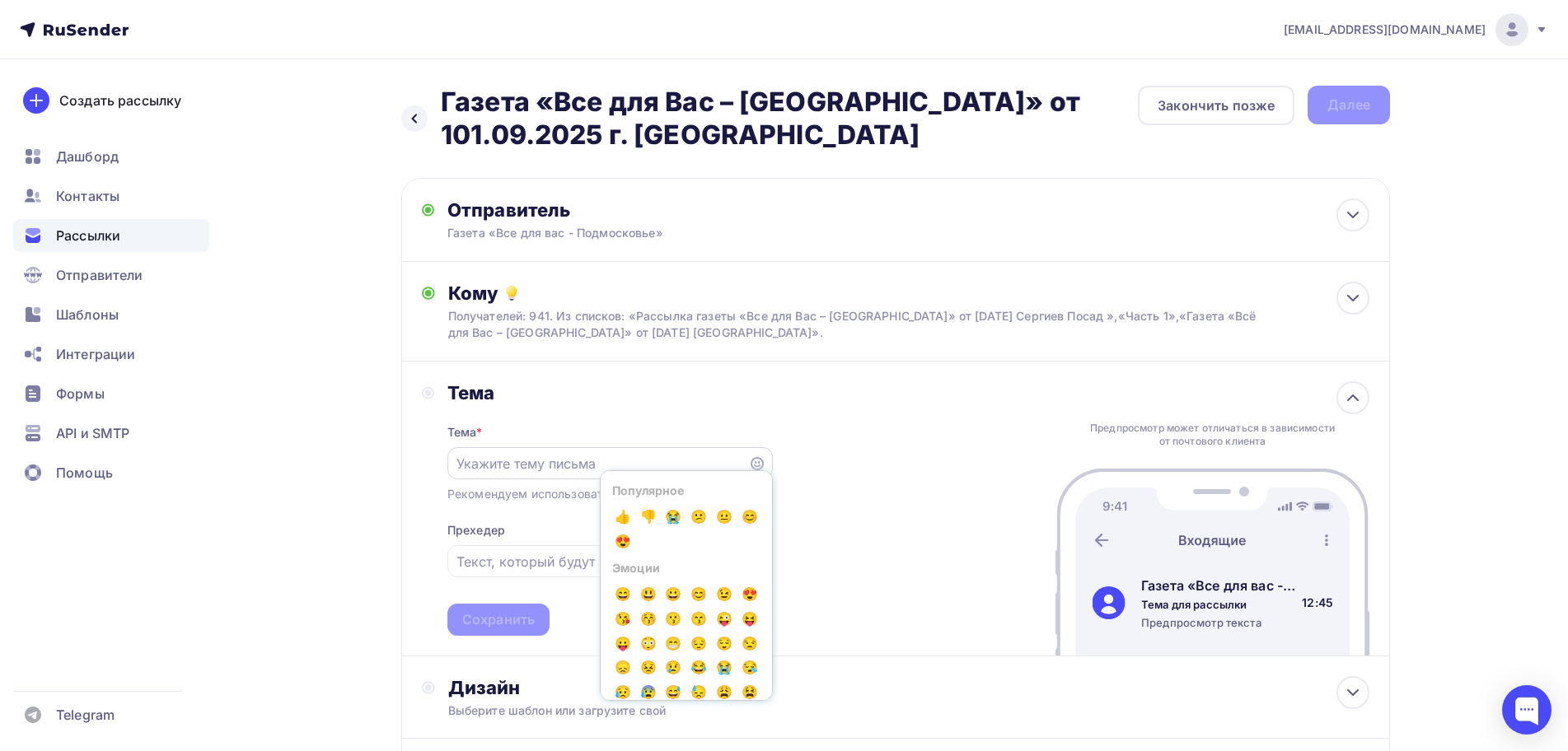
click at [754, 460] on icon at bounding box center [756, 463] width 13 height 13
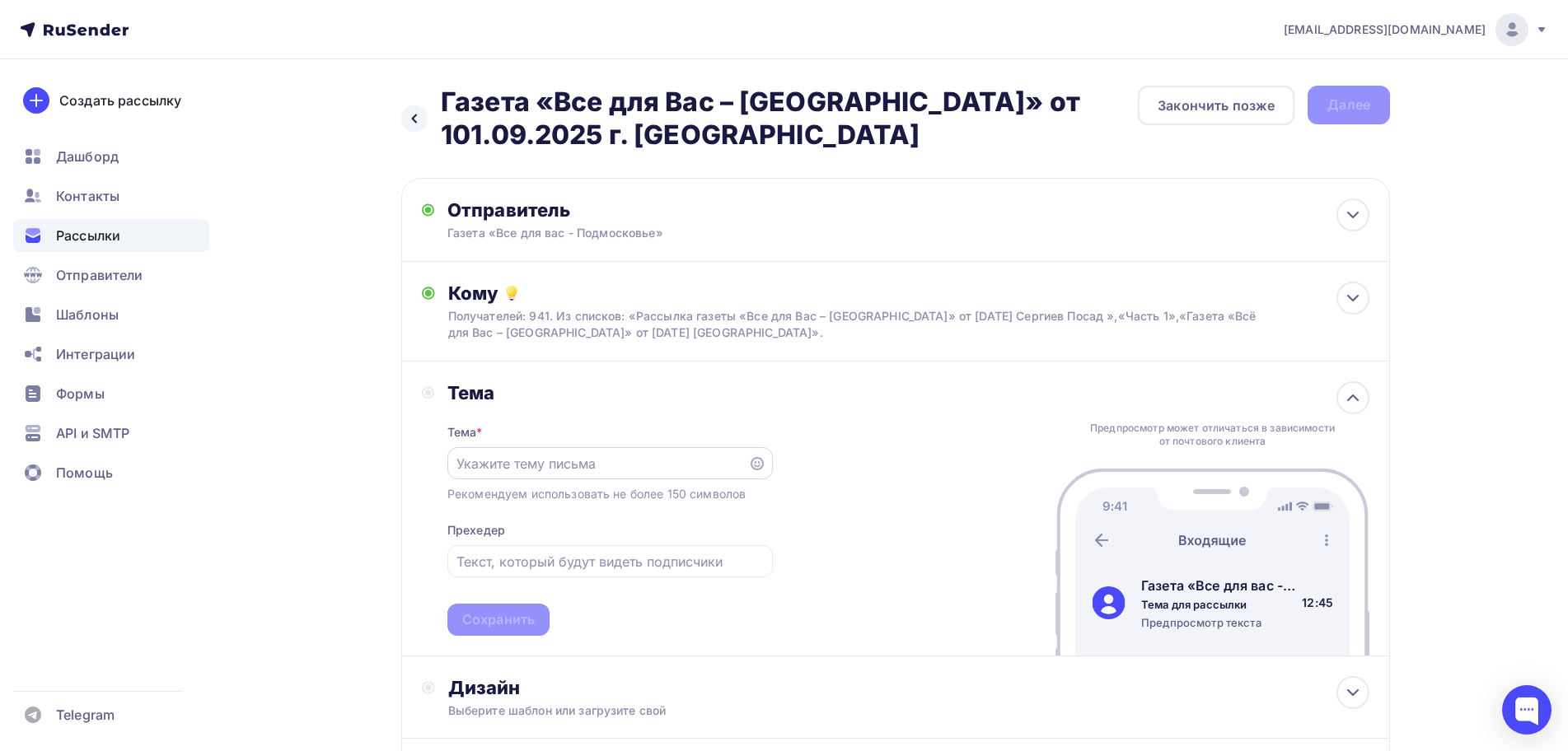
click at [754, 460] on icon at bounding box center [756, 463] width 13 height 13
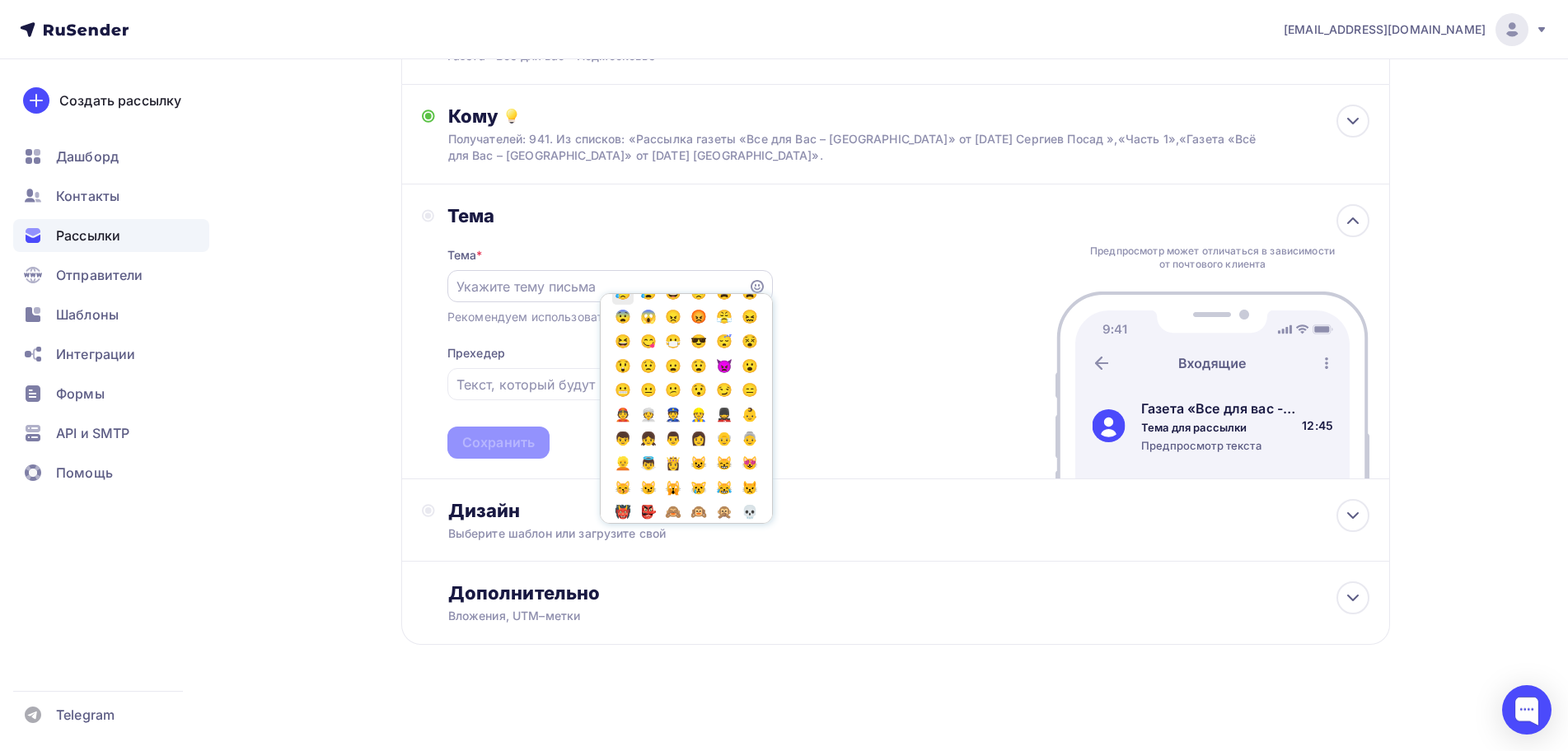
scroll to position [247, 0]
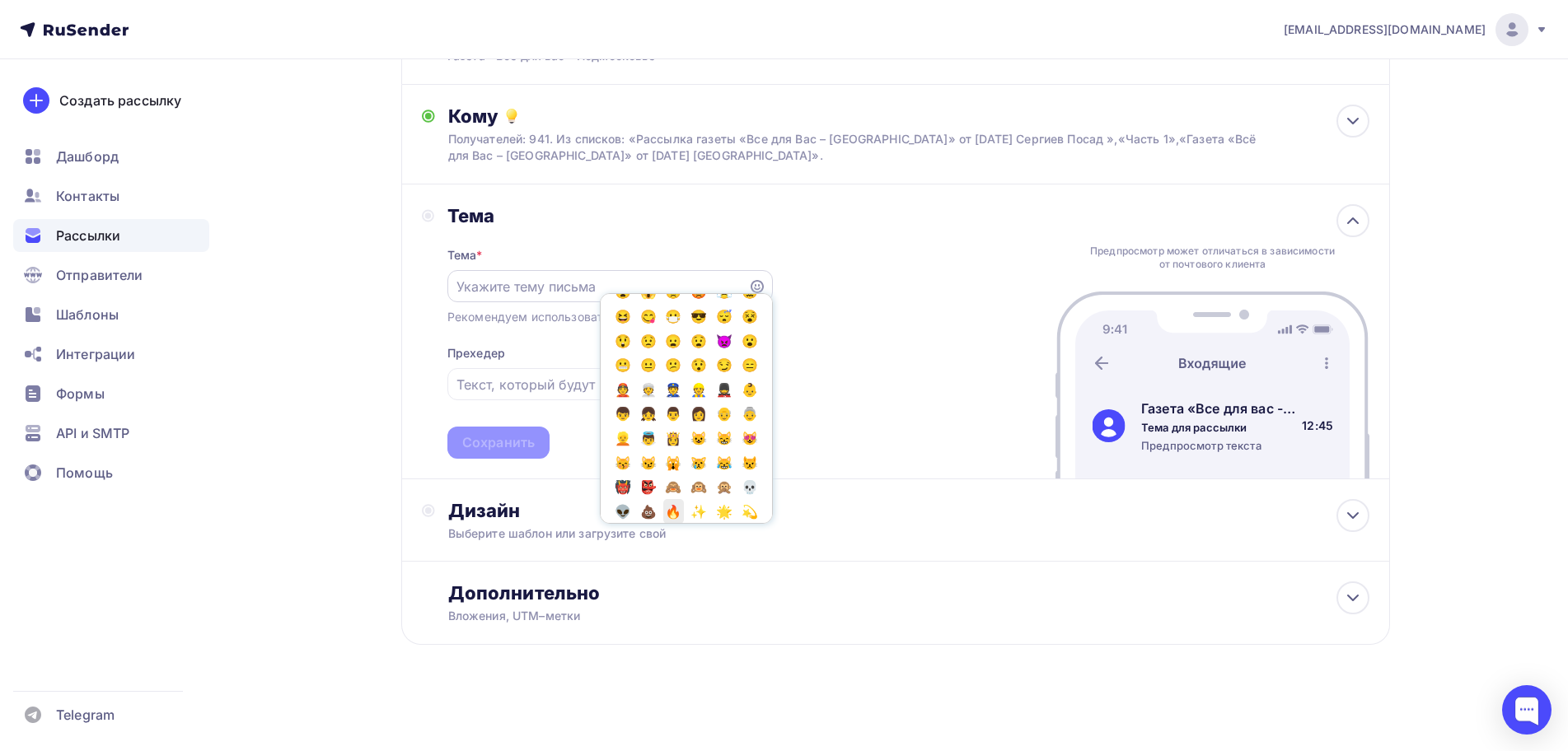
click at [664, 499] on span "🔥" at bounding box center [674, 511] width 21 height 25
click at [526, 294] on input "🔥🔥" at bounding box center [597, 286] width 282 height 20
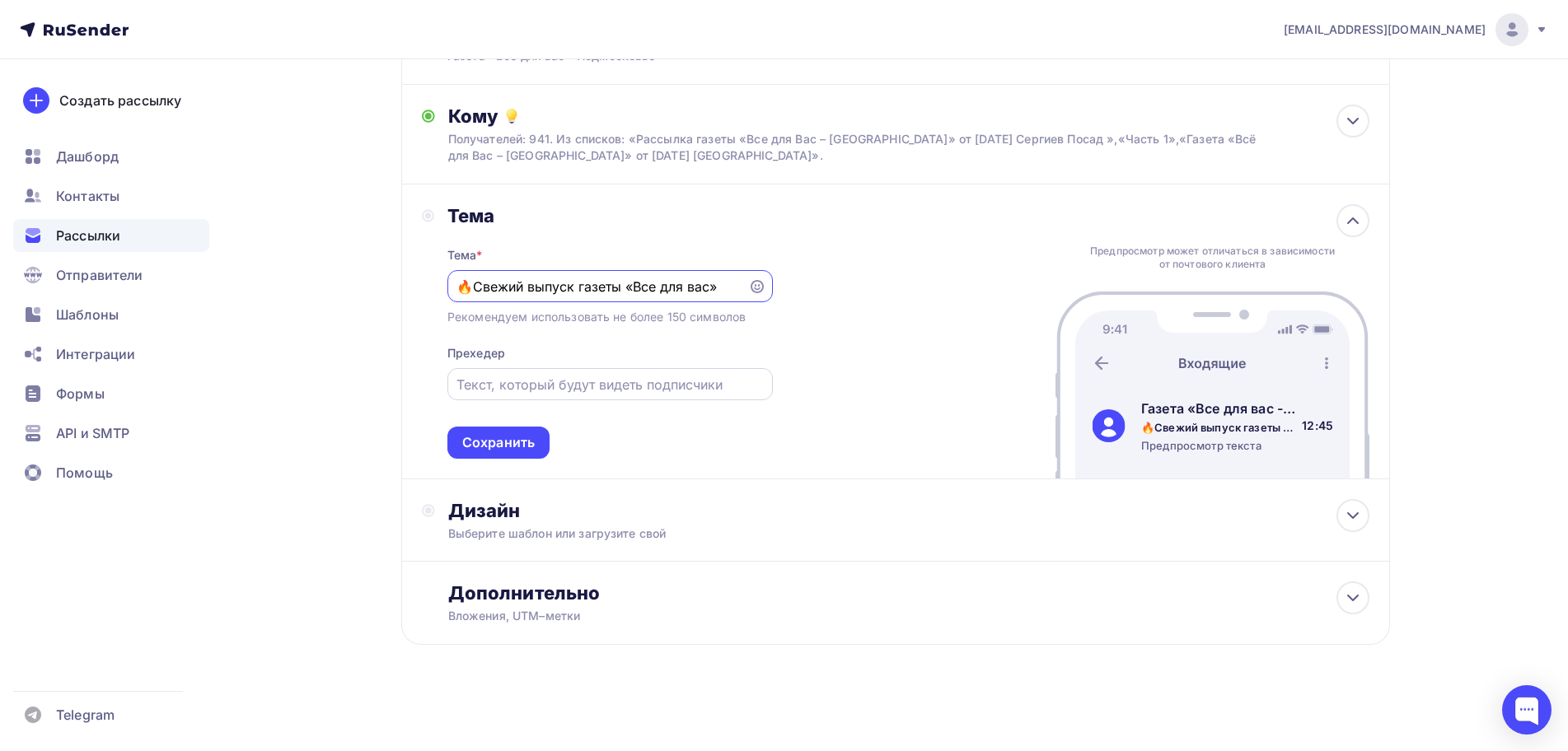
type input "🔥Свежий выпуск газеты «Все для вас»"
click at [509, 385] on input "text" at bounding box center [609, 384] width 306 height 20
click at [508, 425] on div "Тема * 🔥Свежий выпуск газеты «Все для вас» Рекомендуем использовать не более 15…" at bounding box center [610, 343] width 326 height 231
click at [505, 439] on div "Сохранить" at bounding box center [498, 442] width 73 height 19
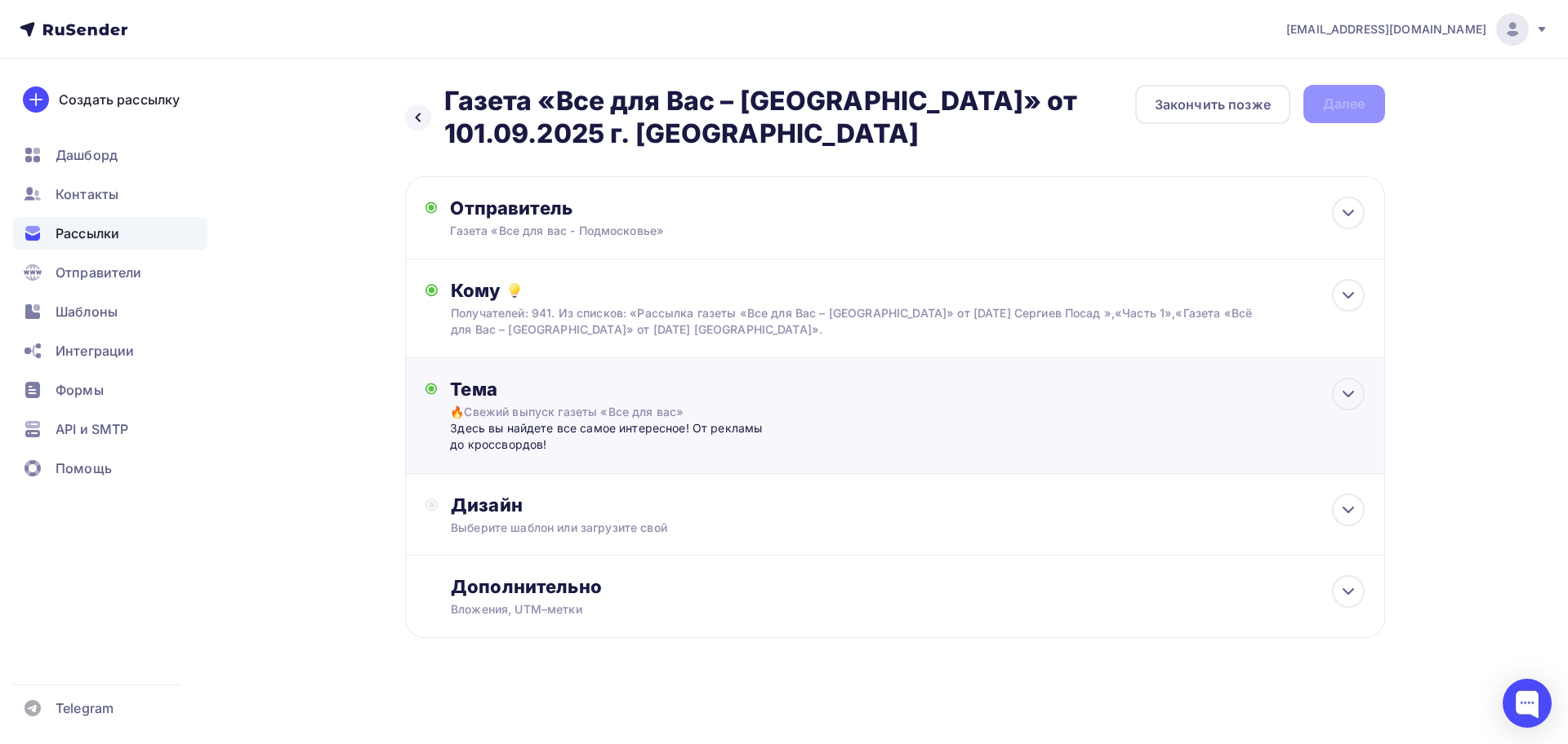
click at [673, 440] on div "Здесь вы найдете все самое интересное! От рекламы до кроссвордов!" at bounding box center [611, 437] width 323 height 33
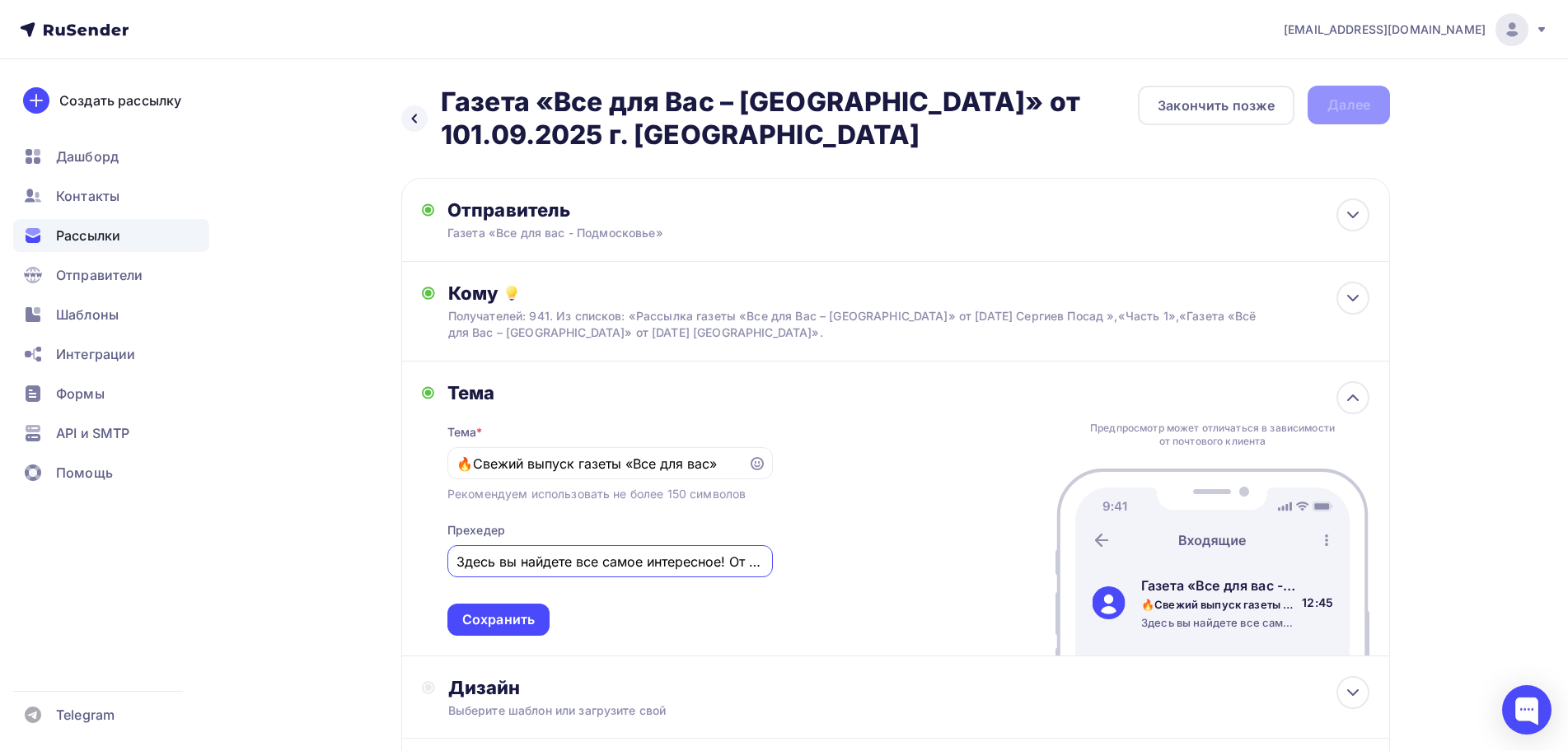
click at [657, 562] on input "Здесь вы найдете все самое интересное! От рекламы до кроссвордов!" at bounding box center [609, 562] width 306 height 20
click at [765, 569] on div "Здесь вы найдете все самое интересное! От рекламы до кроссвордов!" at bounding box center [610, 561] width 326 height 32
click at [762, 568] on input "Здесь вы найдете все самое интересное! От рекламы до кроссвордов!" at bounding box center [609, 562] width 306 height 20
click at [758, 565] on input "Здесь вы найдете все самое интересное! От рекламы до кроссвордов!" at bounding box center [609, 562] width 306 height 20
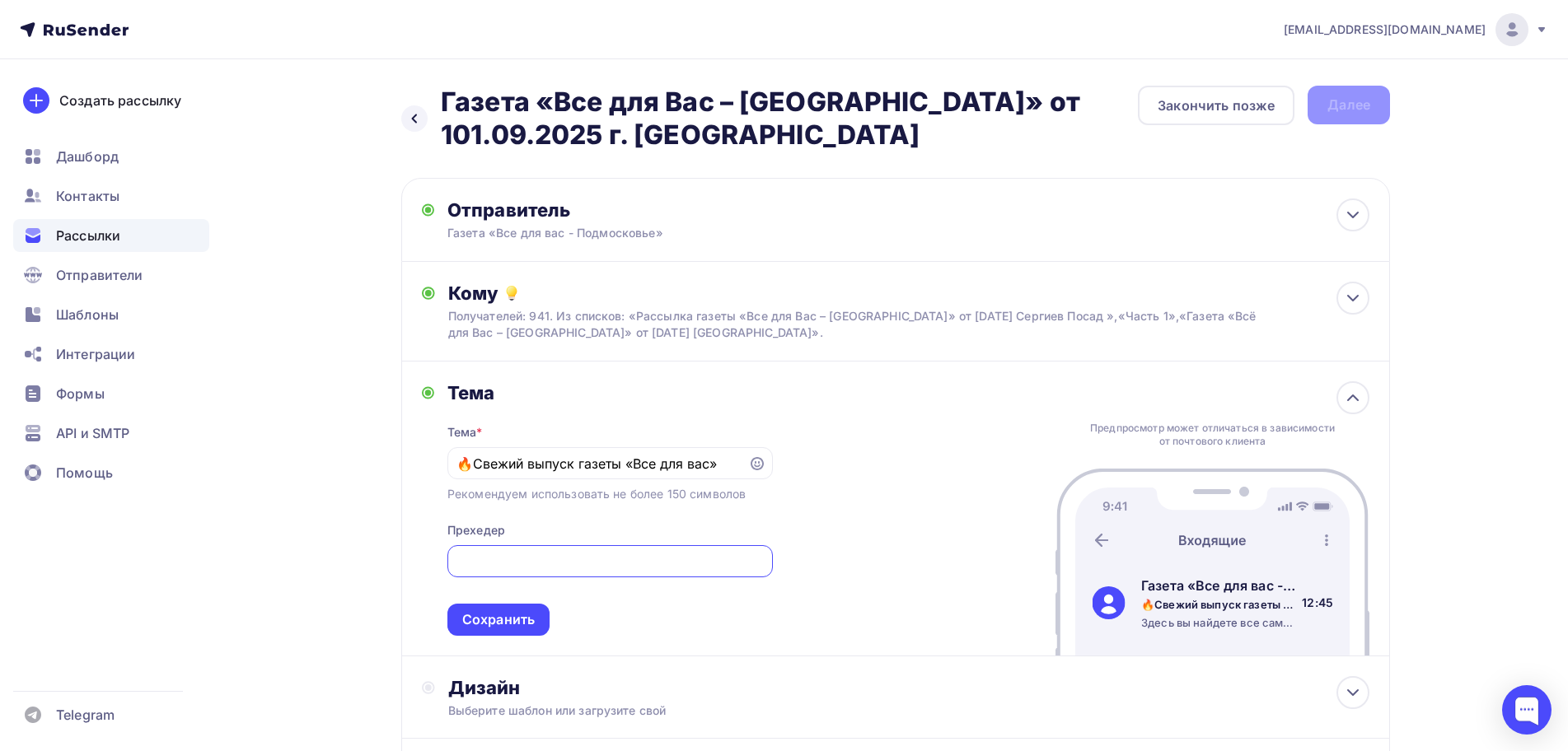
scroll to position [0, 331]
type input "Здесь вы найдете все самое интересное! От рекламы до кроссвордов! Все интересно…"
click at [516, 619] on div "Сохранить" at bounding box center [498, 620] width 73 height 19
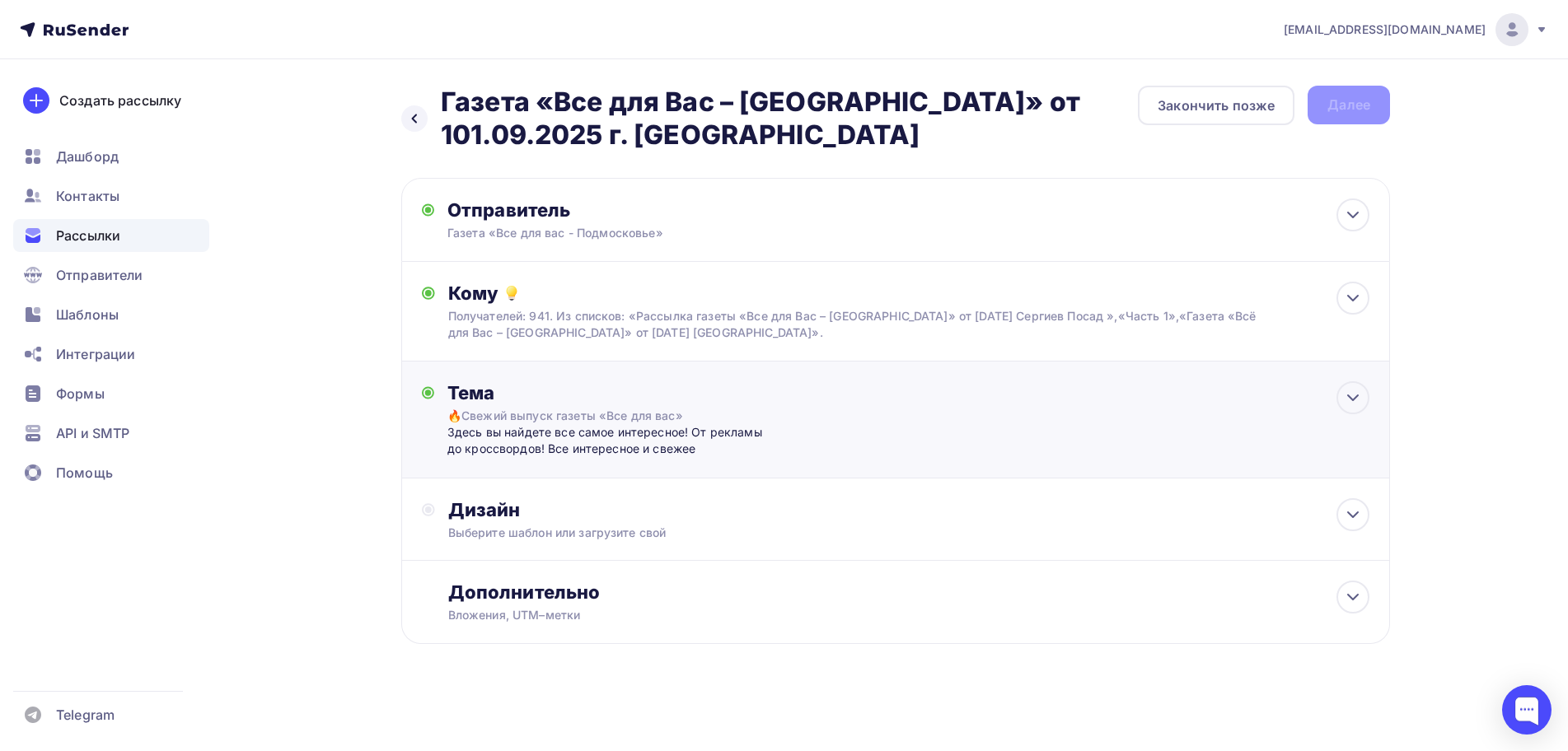
scroll to position [0, 0]
click at [535, 515] on div "Дизайн" at bounding box center [915, 509] width 921 height 23
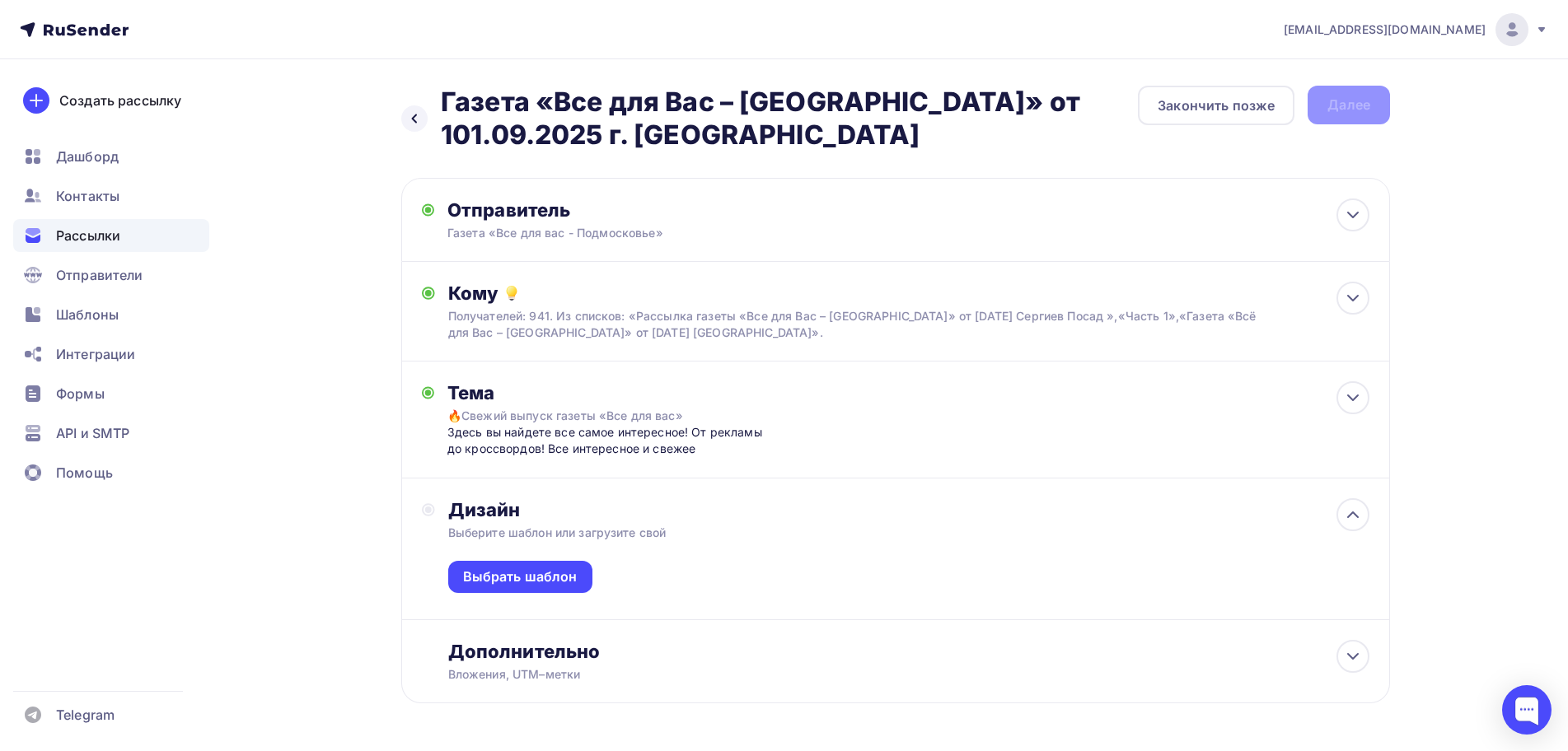
drag, startPoint x: 543, startPoint y: 573, endPoint x: 534, endPoint y: 559, distance: 16.6
click at [541, 572] on div "Выбрать шаблон" at bounding box center [520, 577] width 115 height 19
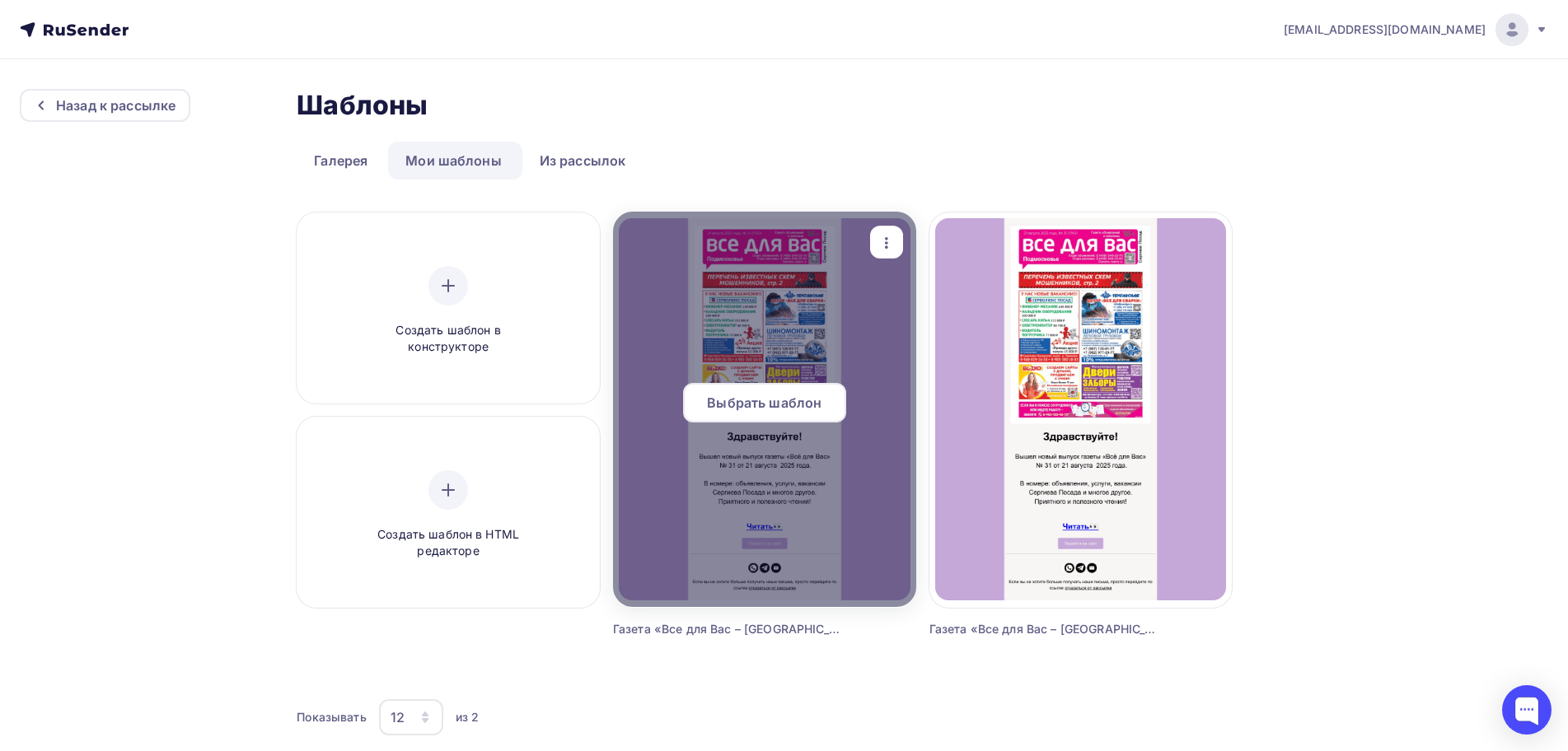
click at [769, 383] on div "Выбрать шаблон" at bounding box center [765, 403] width 163 height 39
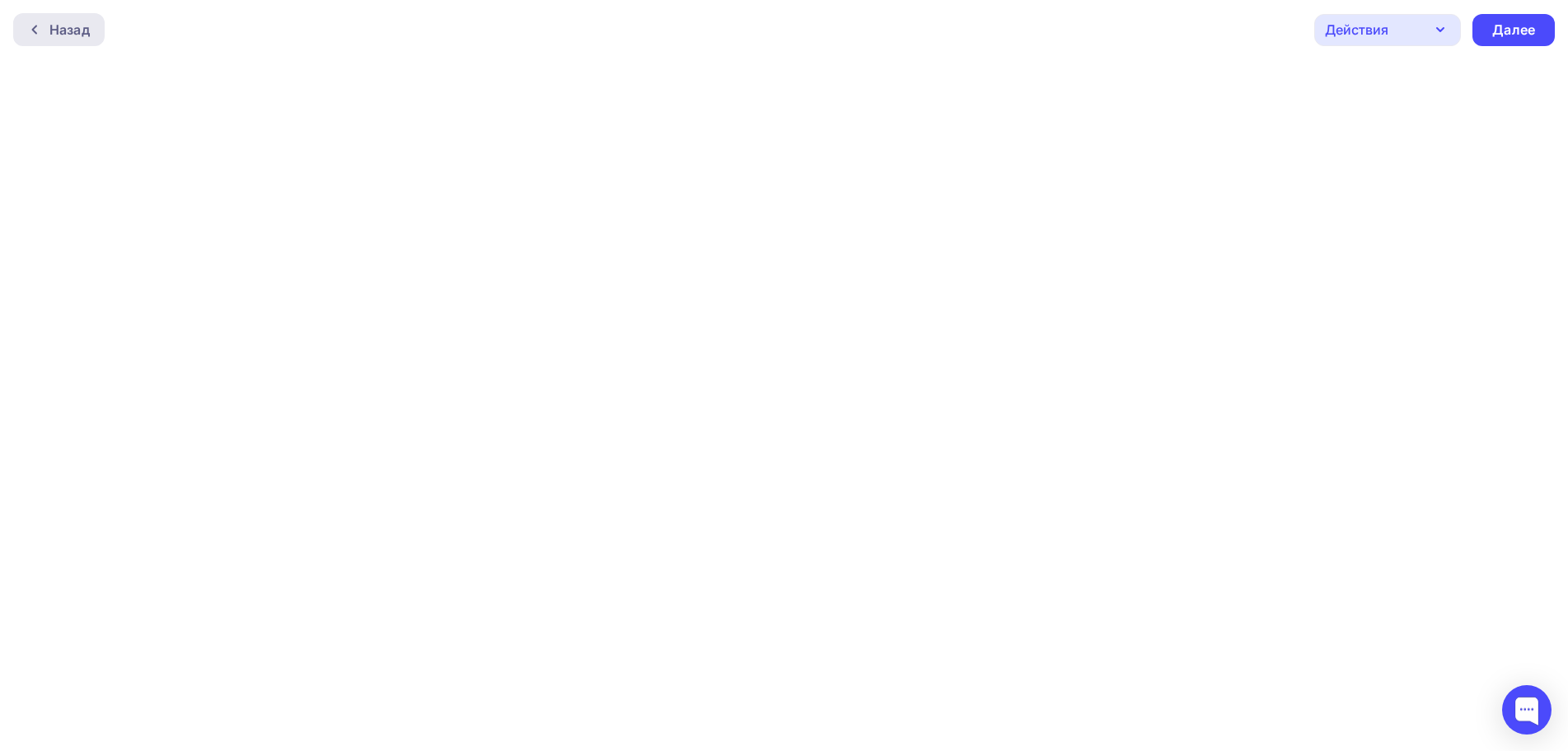
click at [57, 30] on div "Назад" at bounding box center [69, 29] width 40 height 20
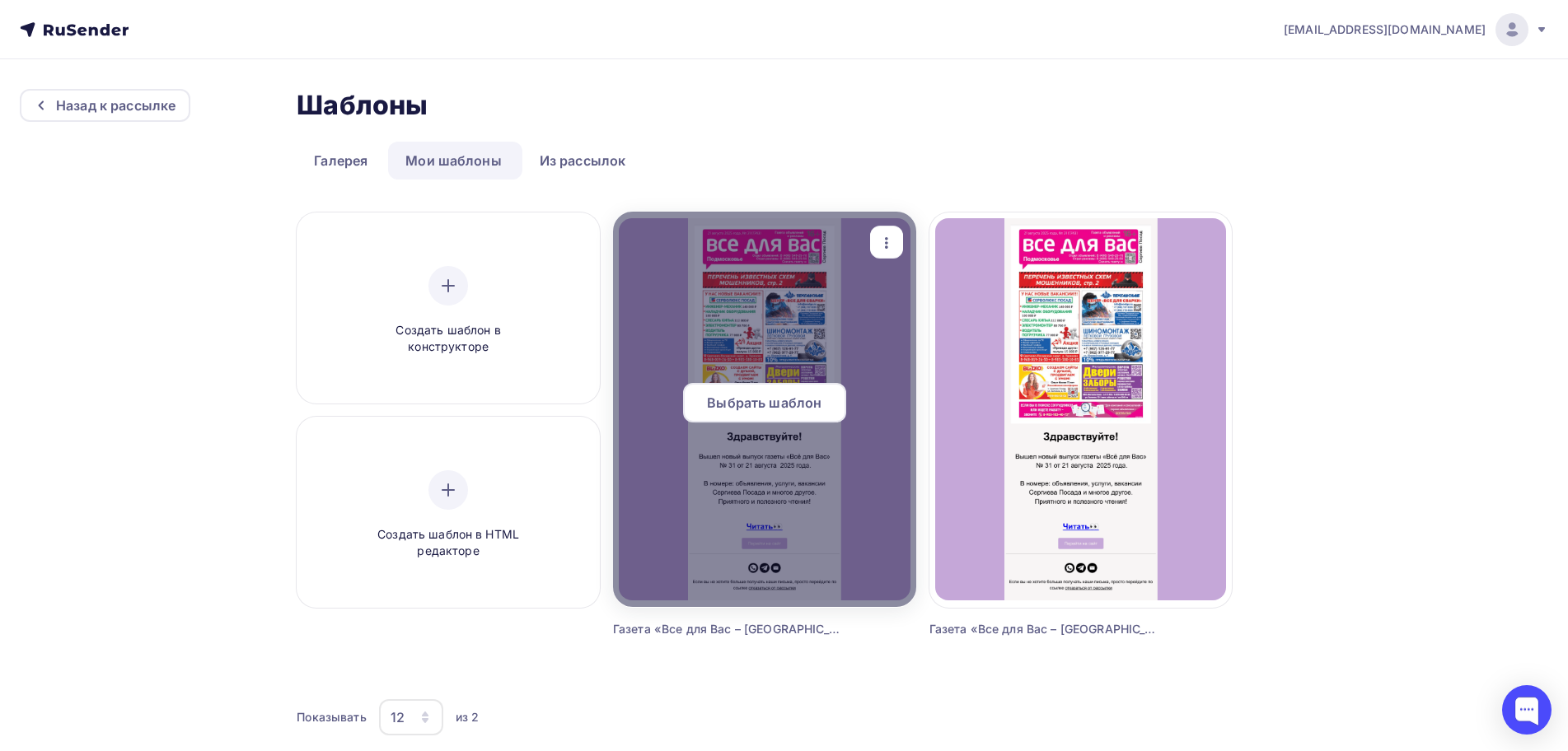
drag, startPoint x: 758, startPoint y: 398, endPoint x: 743, endPoint y: 393, distance: 15.8
click at [757, 398] on span "Выбрать шаблон" at bounding box center [764, 402] width 115 height 20
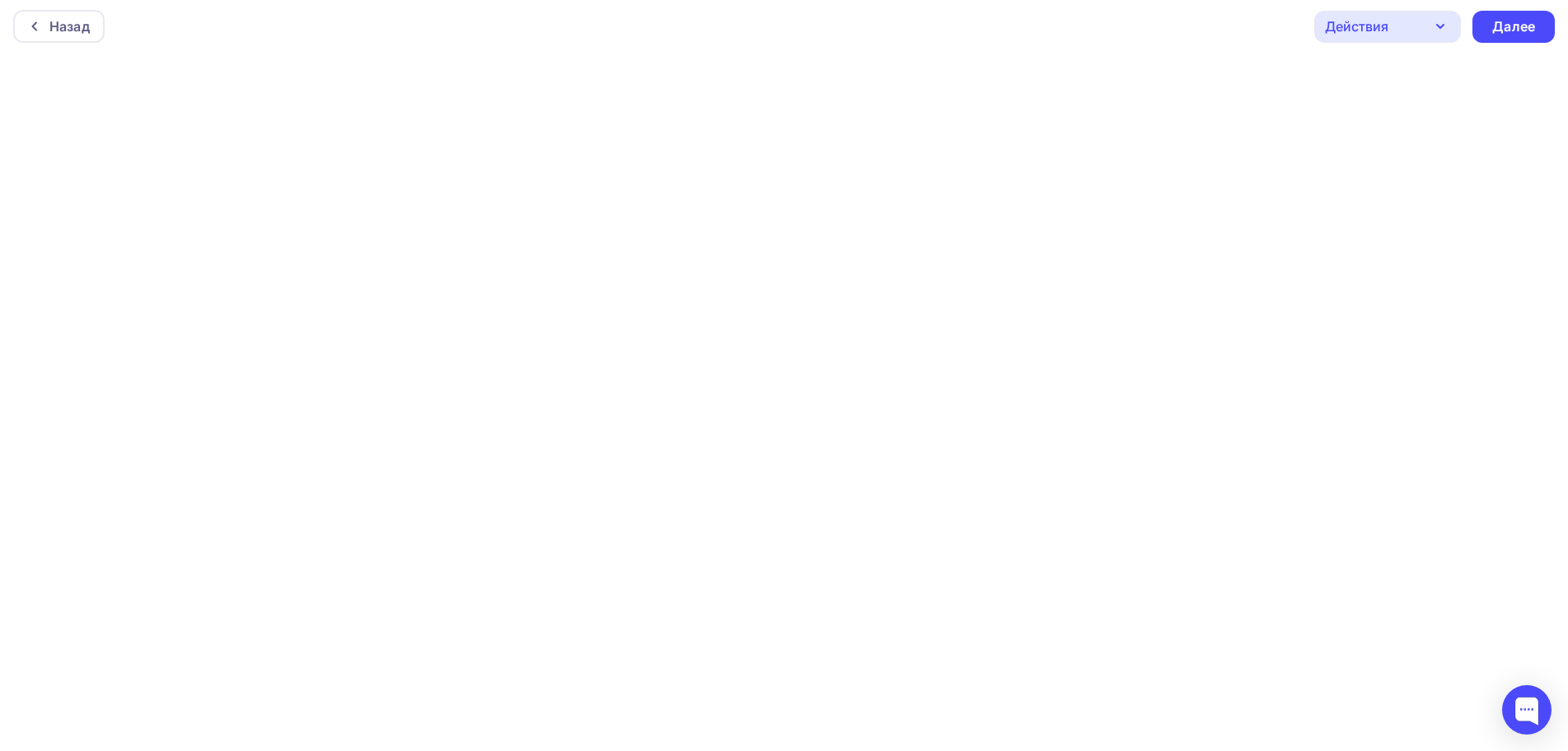
scroll to position [4, 0]
click at [1507, 31] on div "Далее" at bounding box center [1513, 26] width 43 height 19
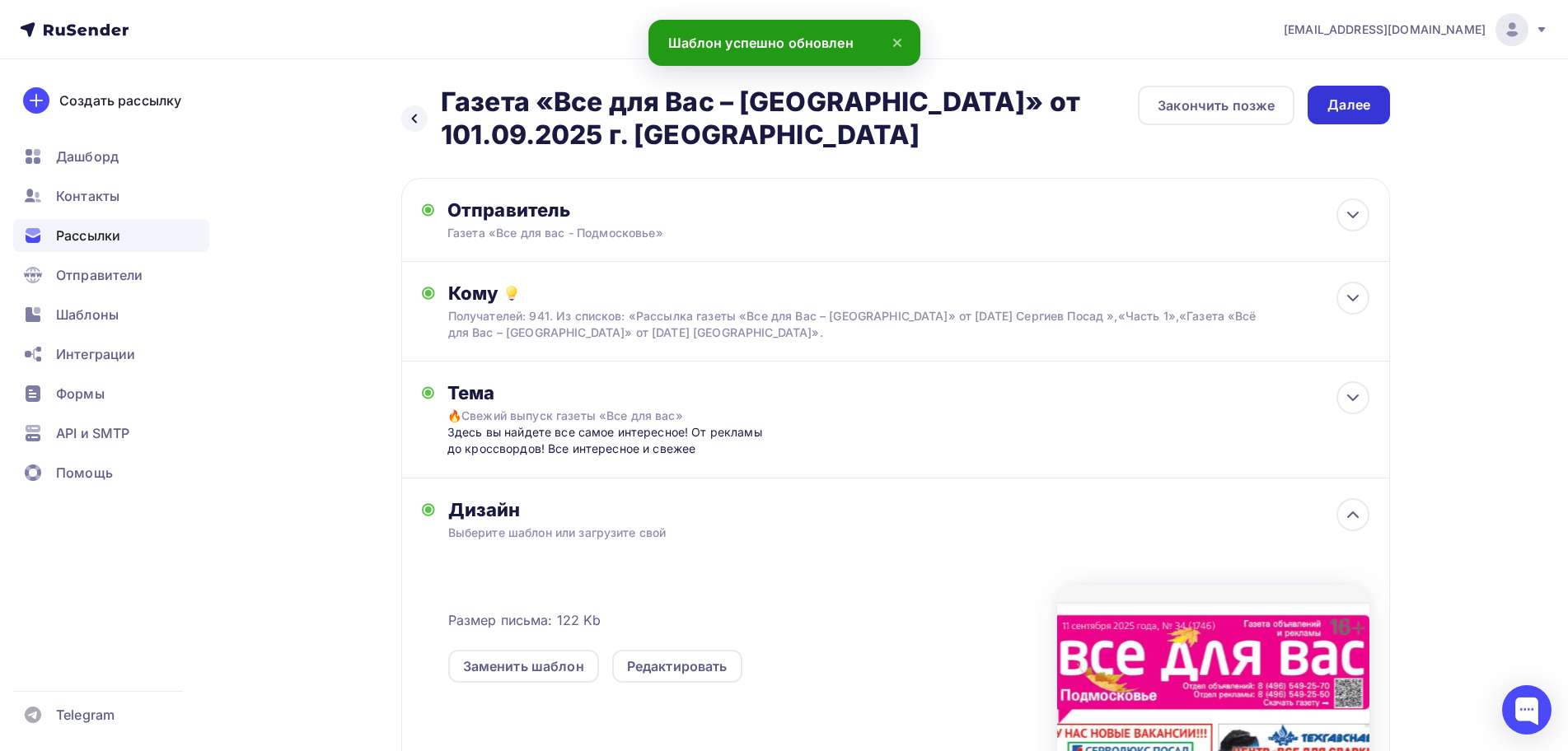
click at [1368, 112] on div "Далее" at bounding box center [1349, 105] width 43 height 19
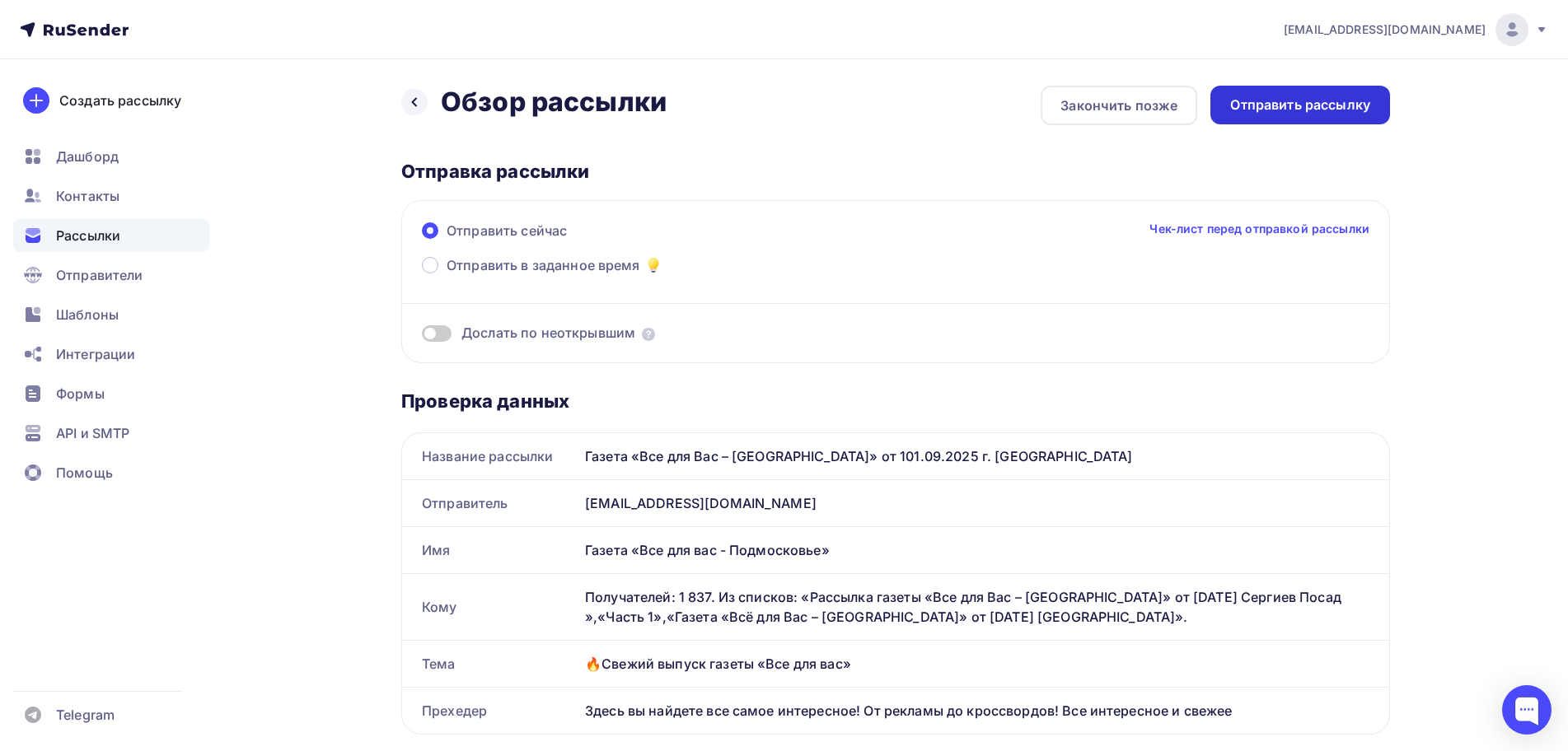
click at [1351, 95] on div "Отправить рассылку" at bounding box center [1300, 105] width 140 height 19
